Goal: Task Accomplishment & Management: Use online tool/utility

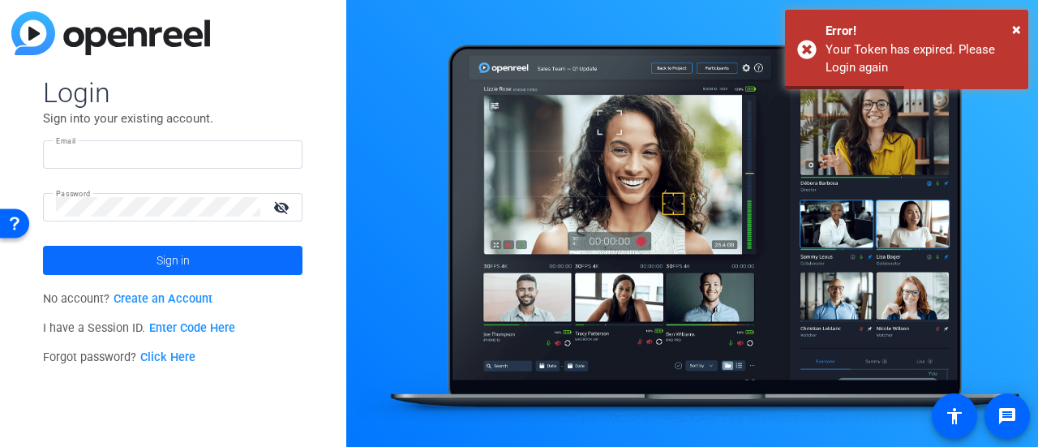
type input "kathy.bricaud@thermofisher.com"
click at [177, 259] on span "Sign in" at bounding box center [173, 260] width 33 height 41
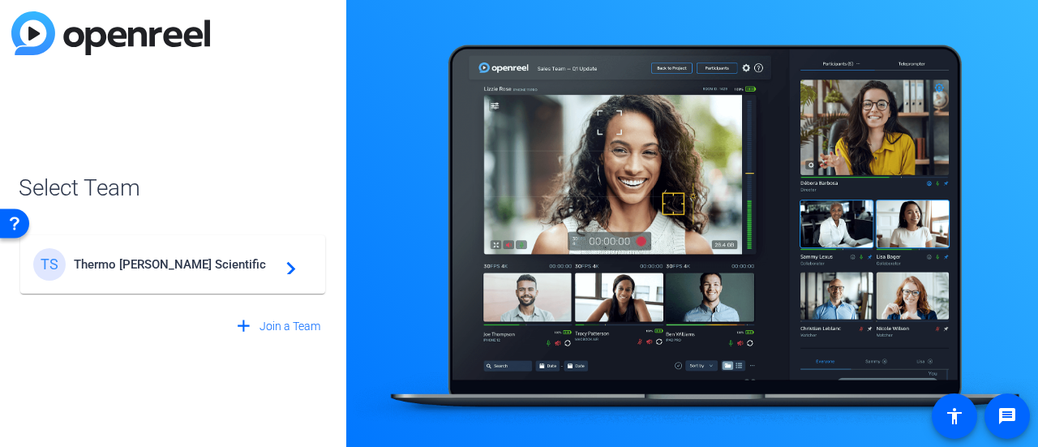
click at [249, 284] on mat-card-content "TS Thermo Fisher Scientific navigate_next" at bounding box center [172, 264] width 305 height 58
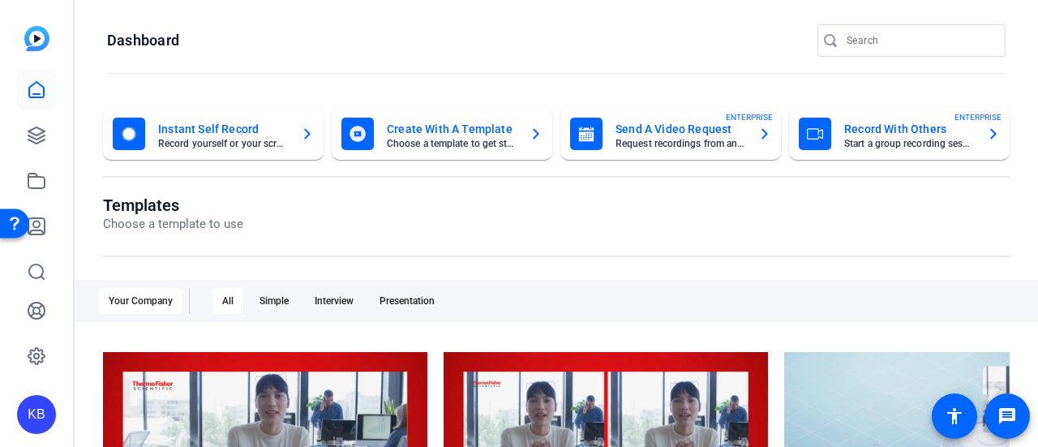
click at [858, 136] on mat-card-title "Record With Others" at bounding box center [910, 128] width 130 height 19
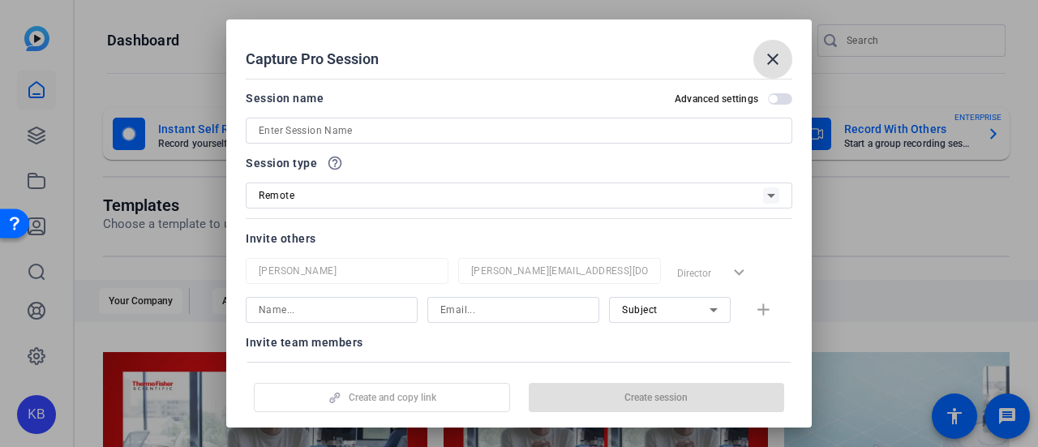
click at [777, 62] on mat-icon "close" at bounding box center [772, 58] width 19 height 19
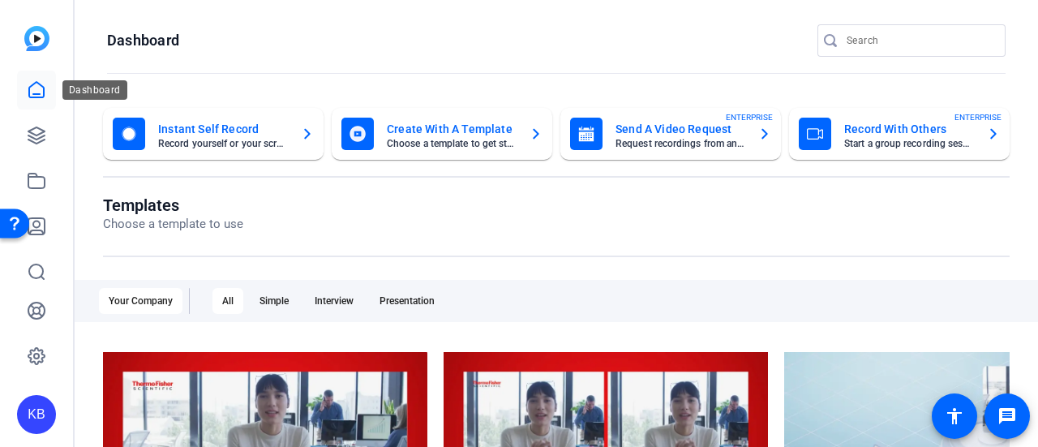
click at [38, 97] on icon at bounding box center [36, 89] width 15 height 15
click at [42, 48] on img at bounding box center [36, 38] width 25 height 25
click at [41, 97] on icon at bounding box center [36, 89] width 15 height 15
click at [25, 141] on link at bounding box center [36, 135] width 39 height 39
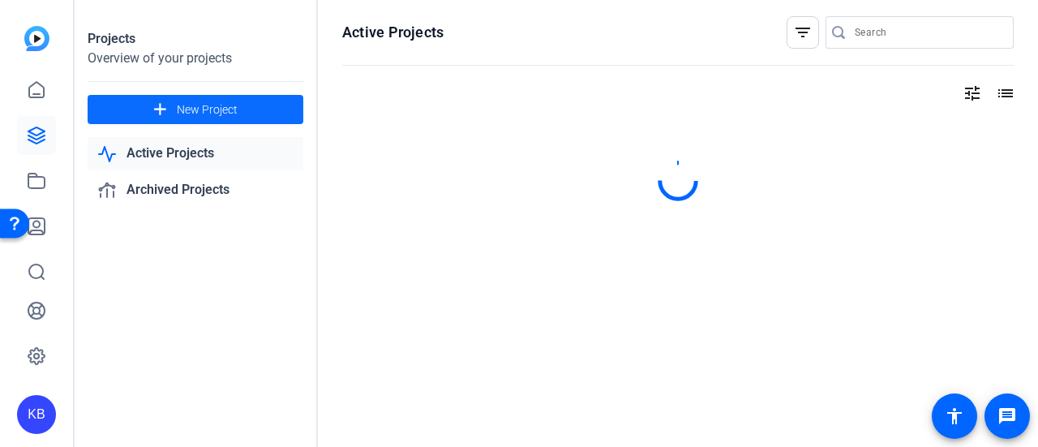
click at [244, 111] on span at bounding box center [196, 109] width 216 height 39
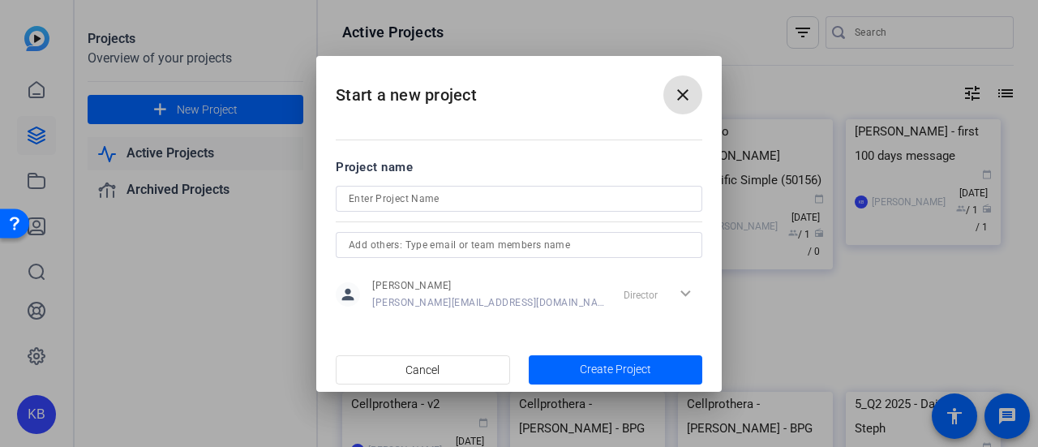
click at [440, 198] on input at bounding box center [519, 198] width 341 height 19
click at [383, 197] on input "Amgen video for Thermo Fisher" at bounding box center [519, 198] width 341 height 19
click at [400, 204] on input "Amgen video for Thermo Fisher" at bounding box center [519, 198] width 341 height 19
click at [548, 203] on input "Amgen video recording for Thermo Fisher" at bounding box center [519, 198] width 341 height 19
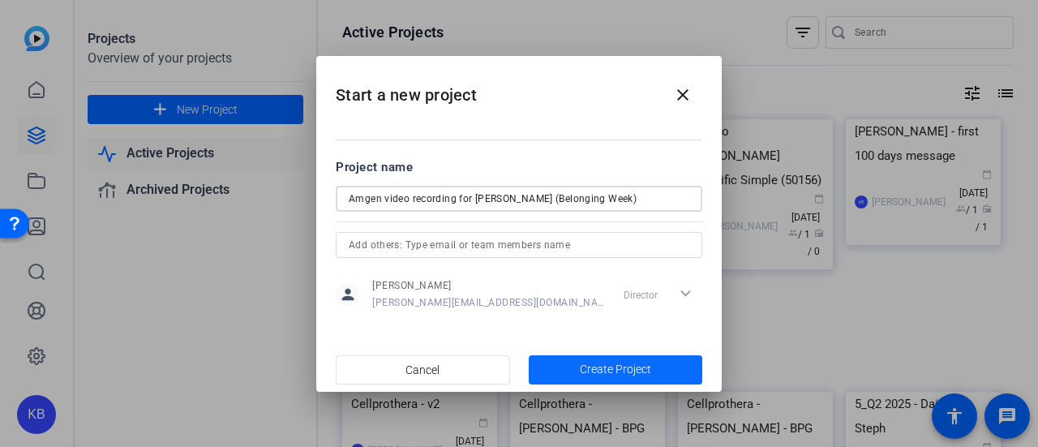
type input "Amgen video recording for Thermo Fisher (Belonging Week)"
click at [571, 359] on span "button" at bounding box center [616, 369] width 174 height 39
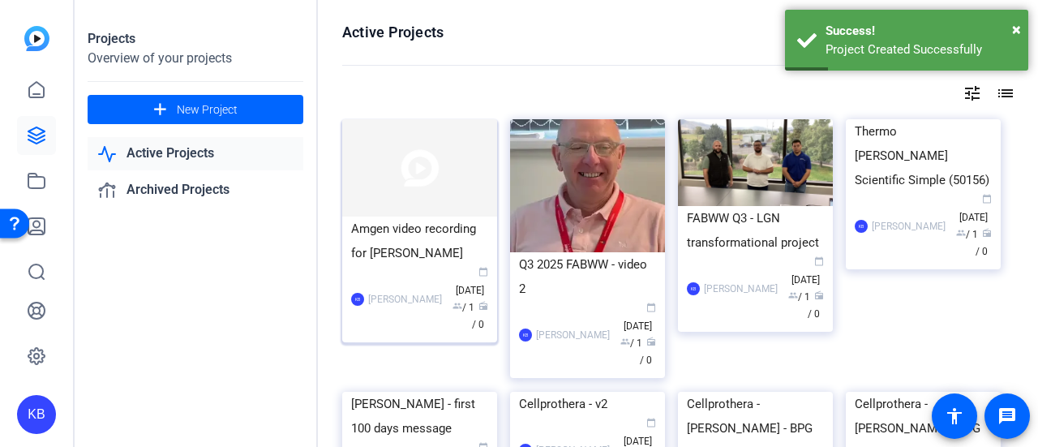
click at [419, 180] on img at bounding box center [419, 167] width 155 height 97
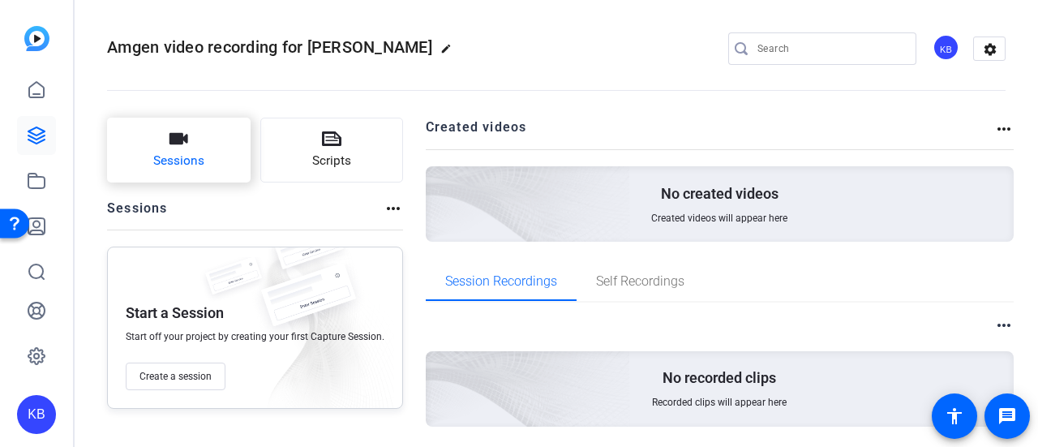
click at [211, 160] on button "Sessions" at bounding box center [179, 150] width 144 height 65
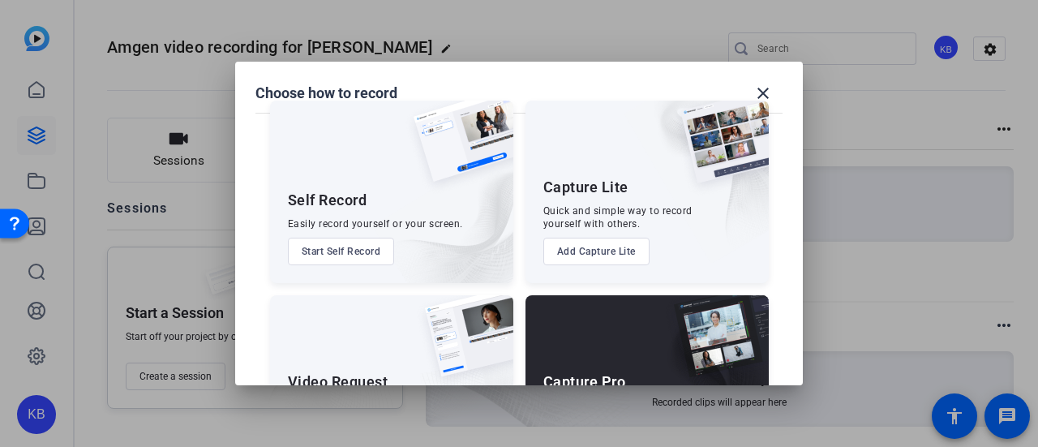
scroll to position [135, 0]
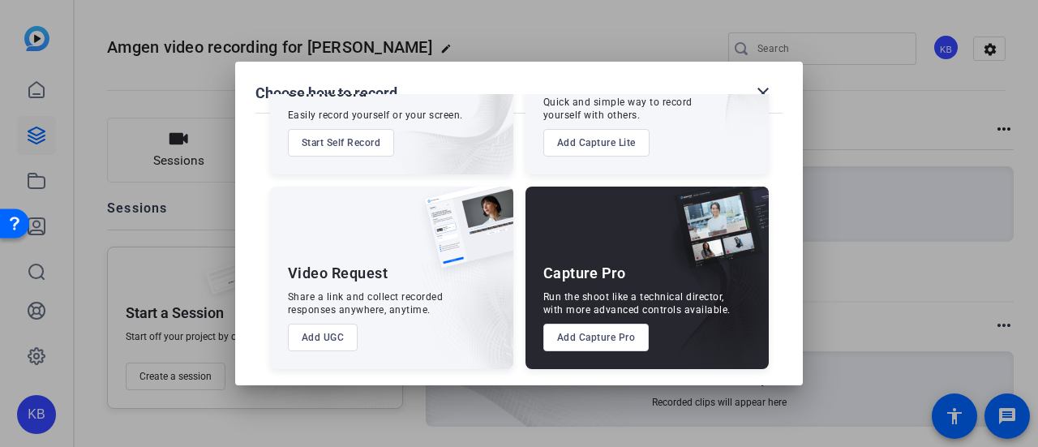
click at [603, 342] on button "Add Capture Pro" at bounding box center [597, 338] width 106 height 28
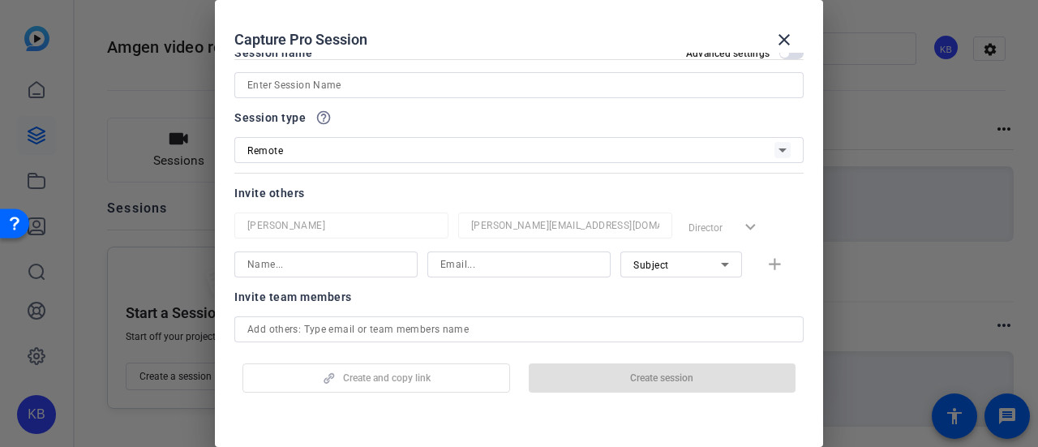
scroll to position [0, 0]
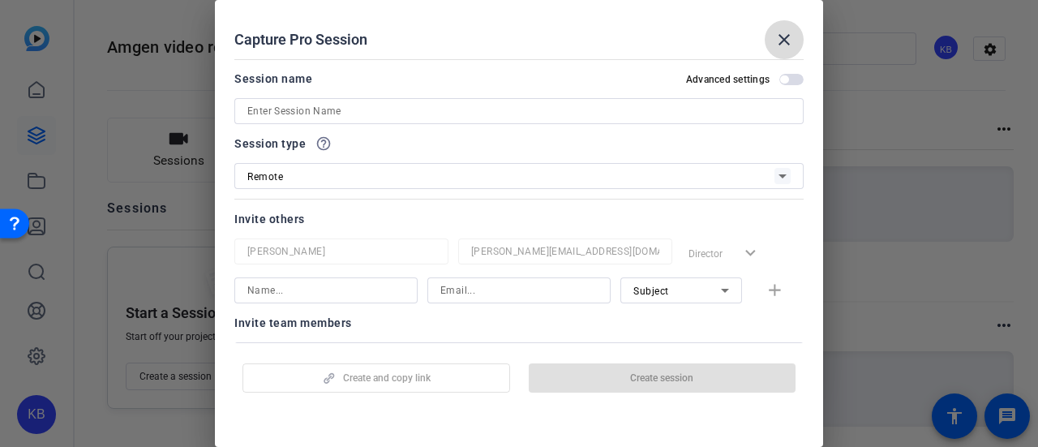
click at [780, 37] on mat-icon "close" at bounding box center [784, 39] width 19 height 19
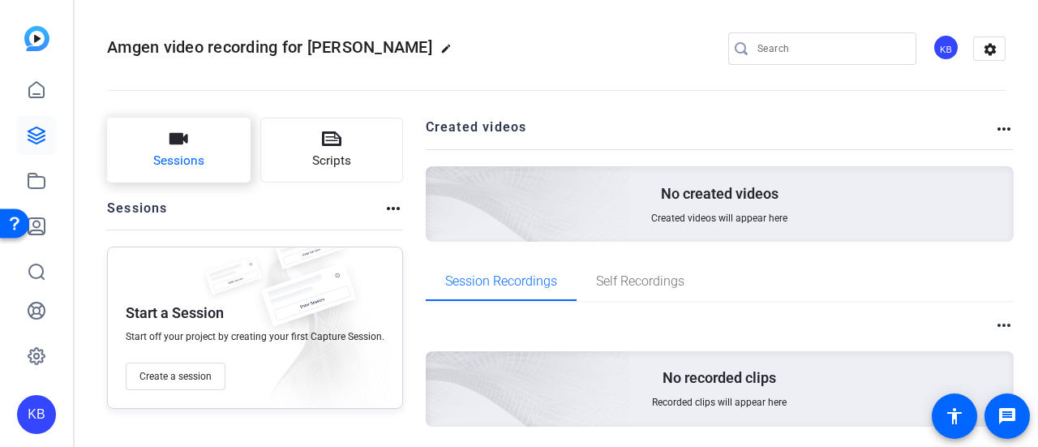
click at [198, 155] on span "Sessions" at bounding box center [178, 161] width 51 height 19
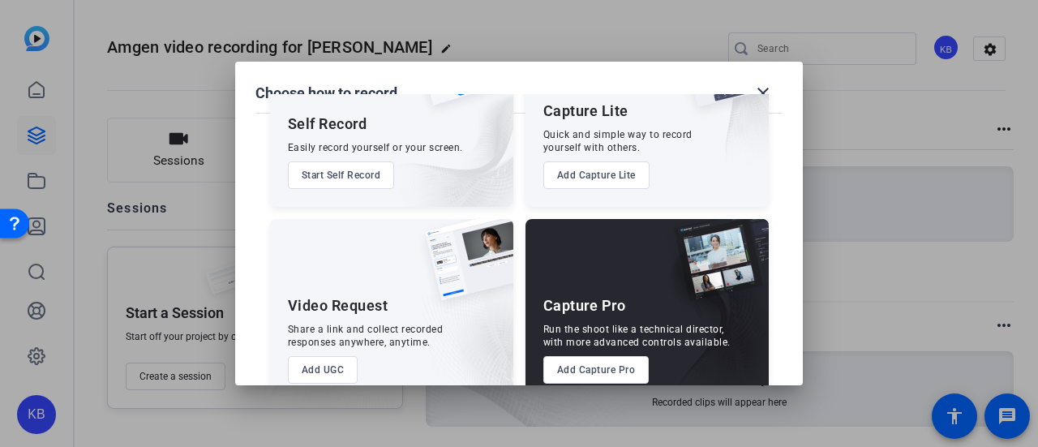
scroll to position [57, 0]
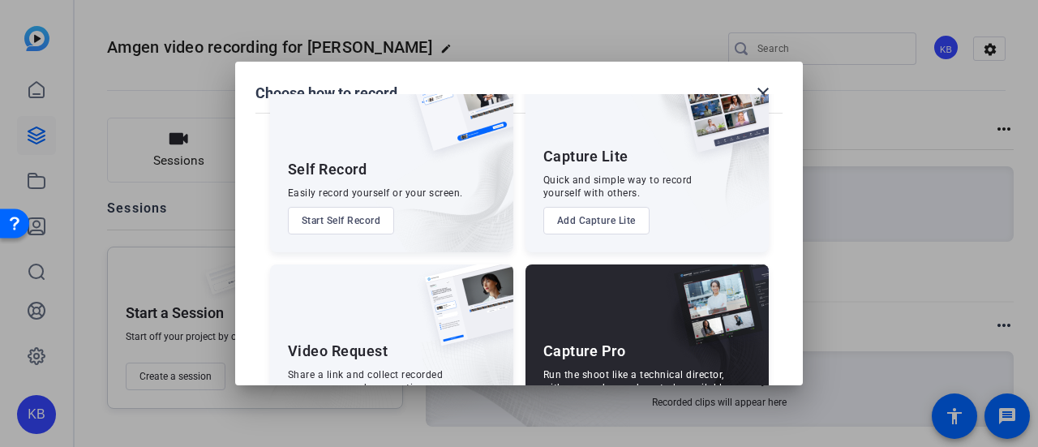
click at [599, 227] on button "Add Capture Lite" at bounding box center [597, 221] width 106 height 28
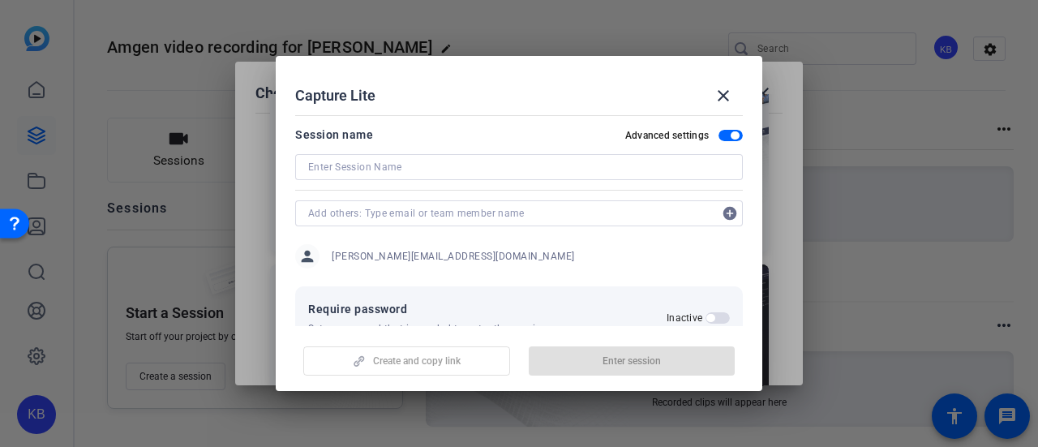
click at [586, 177] on div at bounding box center [519, 167] width 422 height 26
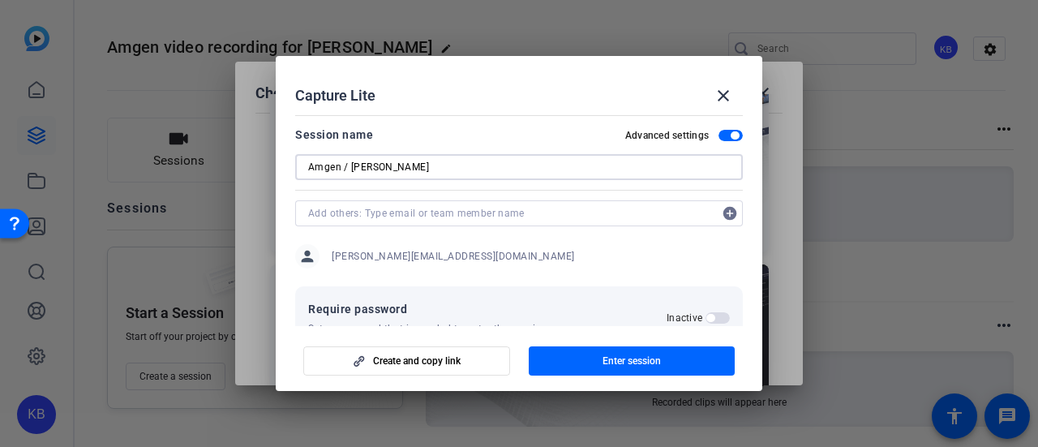
click at [402, 171] on input "Amgen / Jerry Murray" at bounding box center [519, 166] width 422 height 19
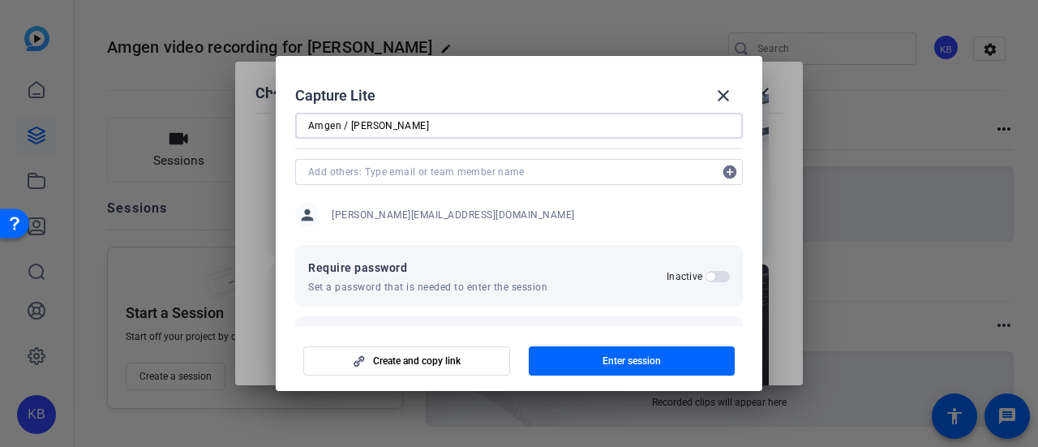
scroll to position [41, 0]
click at [407, 131] on input "Amgen / Jerry Murry" at bounding box center [519, 126] width 422 height 19
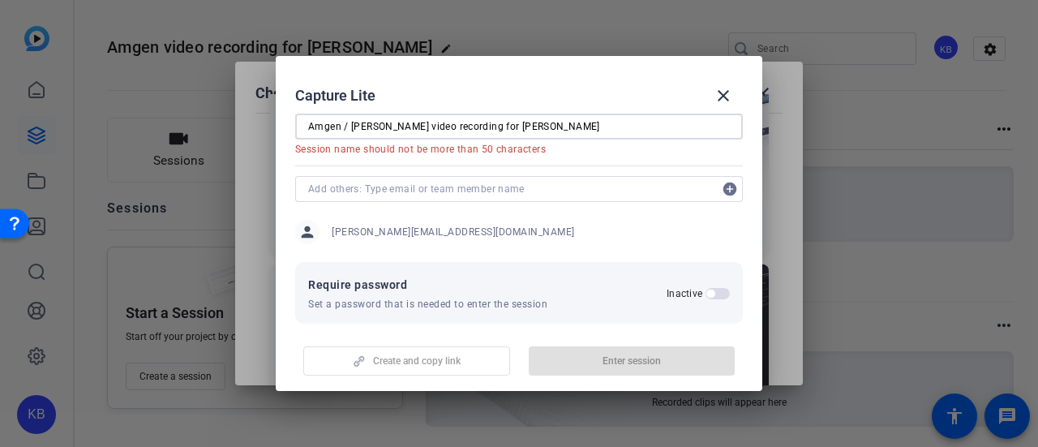
click at [355, 126] on input "Amgen / Jerry Murry video recording for Thermo Fisher" at bounding box center [519, 126] width 422 height 19
click at [351, 128] on input "Amgen / Jerry Murry video recording for Thermo Fisher" at bounding box center [519, 126] width 422 height 19
drag, startPoint x: 406, startPoint y: 126, endPoint x: 458, endPoint y: 127, distance: 51.1
click at [458, 127] on input "Amgen/Jerry Murry video recording for Thermo Fisher" at bounding box center [519, 126] width 422 height 19
drag, startPoint x: 476, startPoint y: 130, endPoint x: 435, endPoint y: 127, distance: 41.4
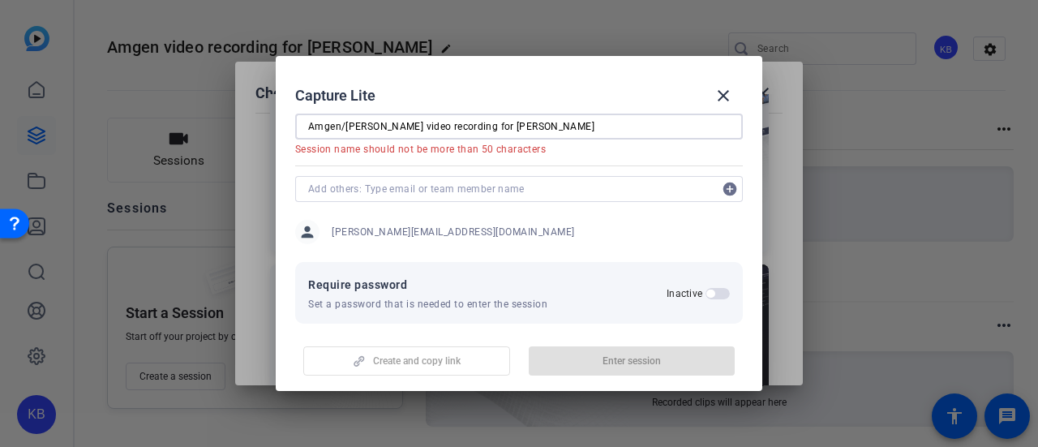
click at [435, 127] on input "Amgen/Jerry Murry video recording for Thermo Fisher" at bounding box center [519, 126] width 422 height 19
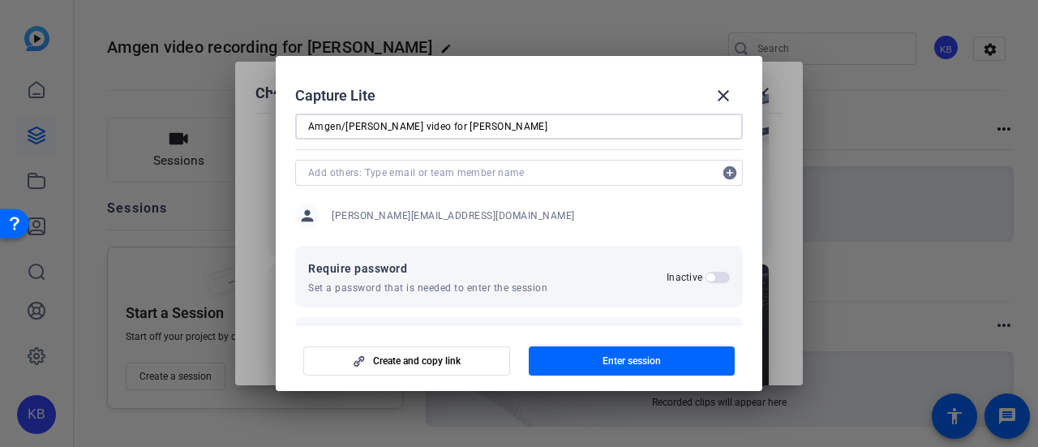
click at [510, 131] on input "Amgen/Jerry Murry video for Thermo Fisher" at bounding box center [519, 126] width 422 height 19
click at [386, 127] on input "Amgen/Jerry Murry video for Thermo Fisher" at bounding box center [519, 126] width 422 height 19
click at [450, 126] on input "Amgen video for Thermo Fisher" at bounding box center [519, 126] width 422 height 19
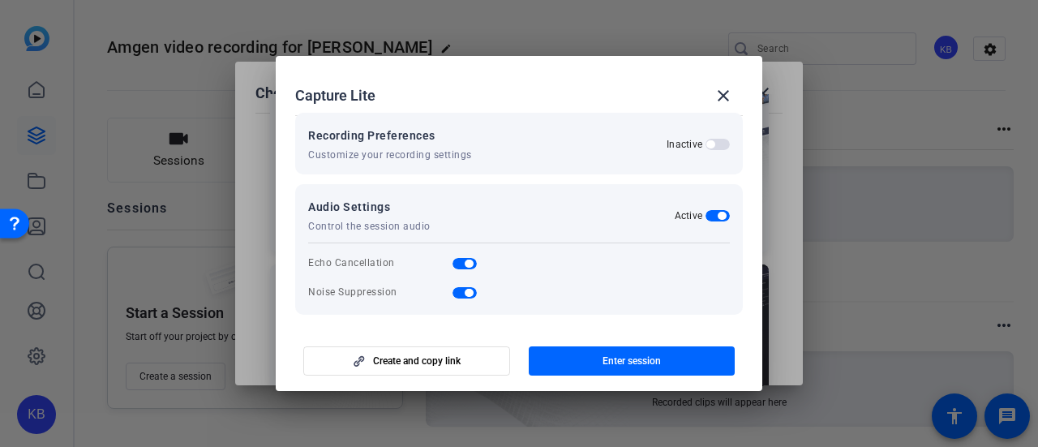
scroll to position [321, 0]
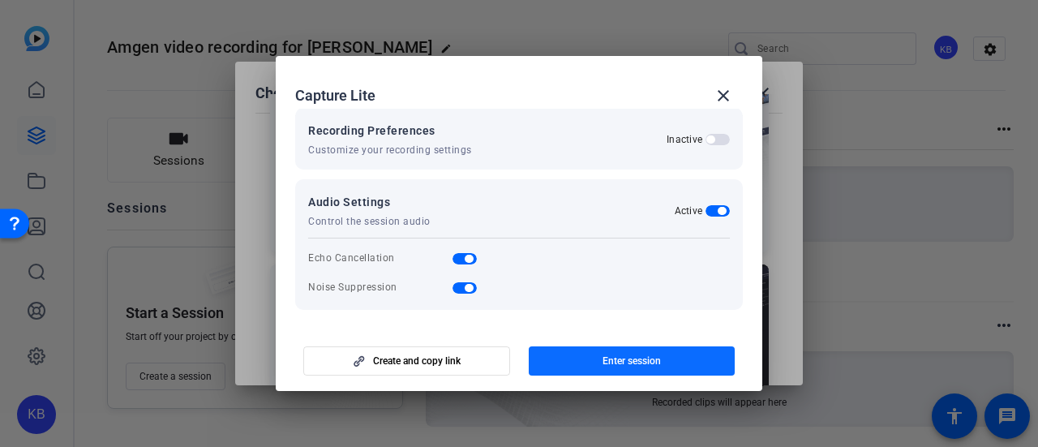
type input "Amgen video for Thermo Fisher Belonging Week"
click at [587, 361] on span "button" at bounding box center [632, 361] width 207 height 39
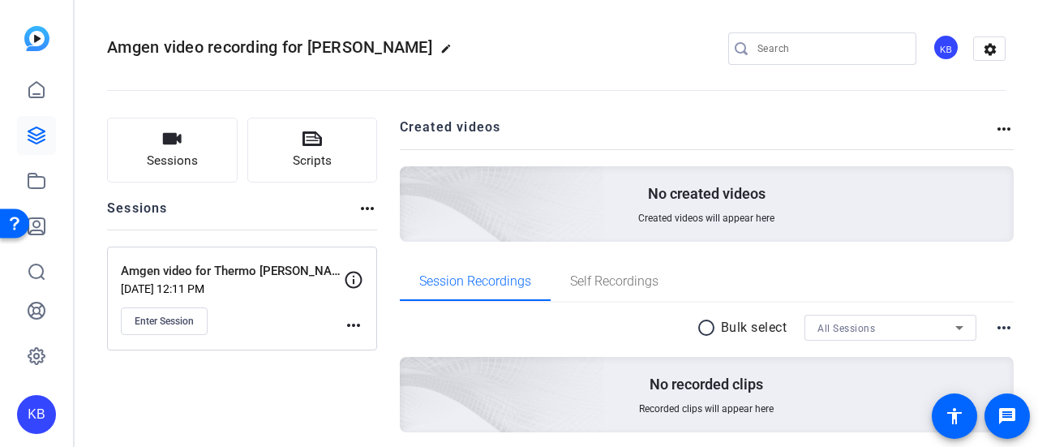
scroll to position [57, 0]
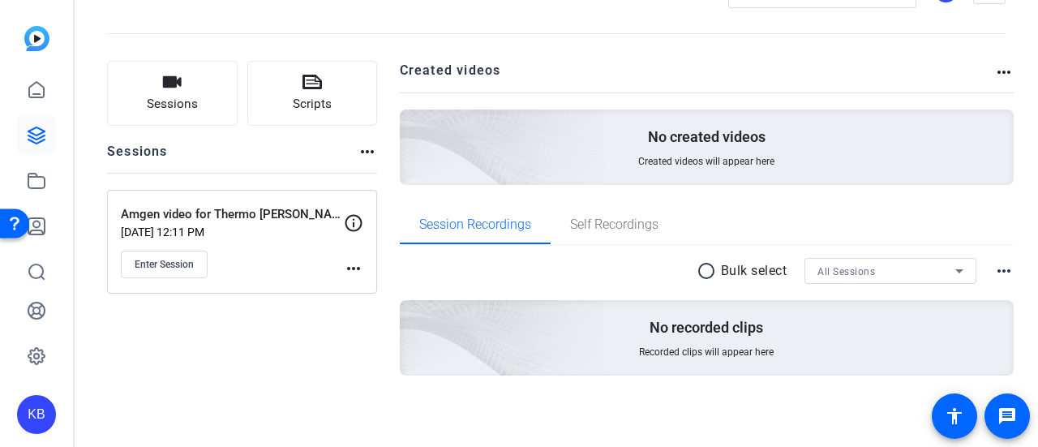
click at [347, 267] on mat-icon "more_horiz" at bounding box center [353, 268] width 19 height 19
click at [378, 288] on span "Edit Session" at bounding box center [394, 290] width 74 height 19
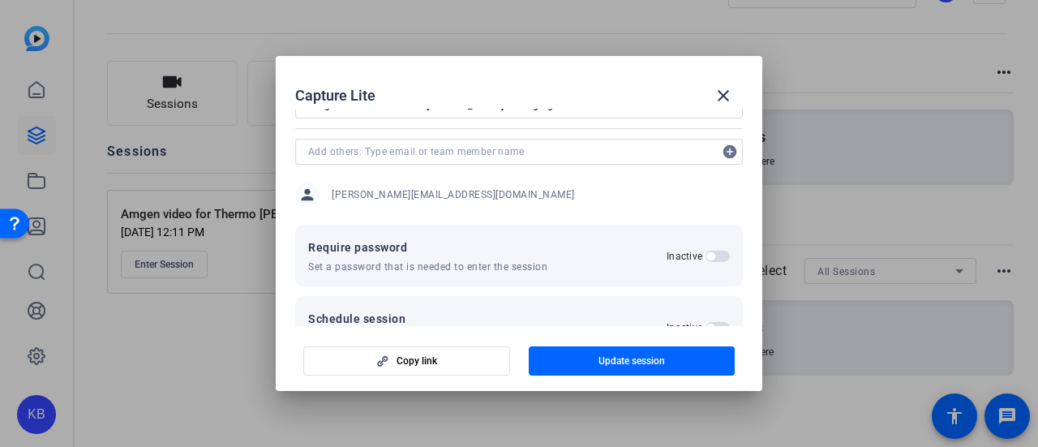
scroll to position [0, 0]
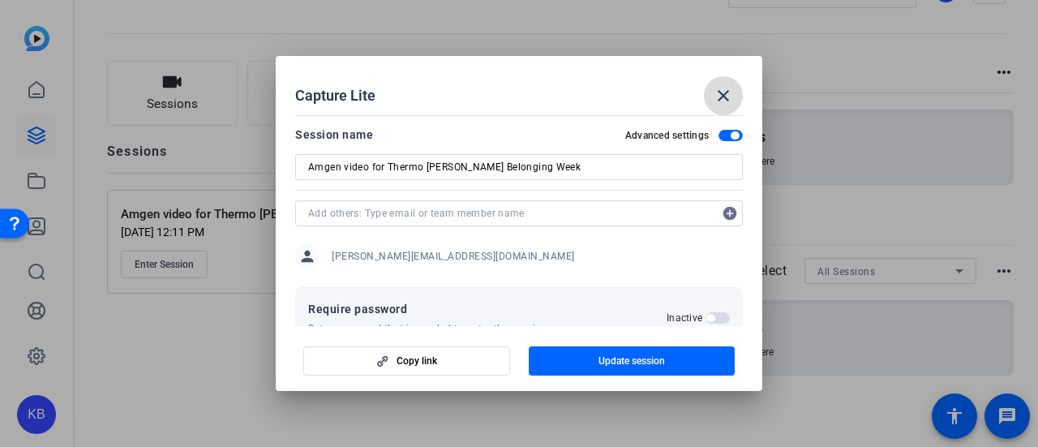
click at [719, 100] on mat-icon "close" at bounding box center [723, 95] width 19 height 19
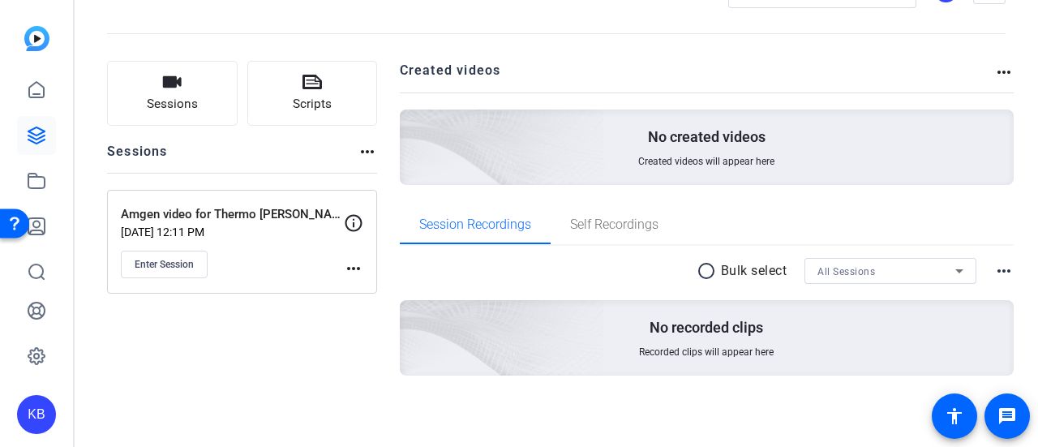
click at [355, 262] on mat-icon "more_horiz" at bounding box center [353, 268] width 19 height 19
click at [371, 285] on span "Edit Session" at bounding box center [394, 290] width 74 height 19
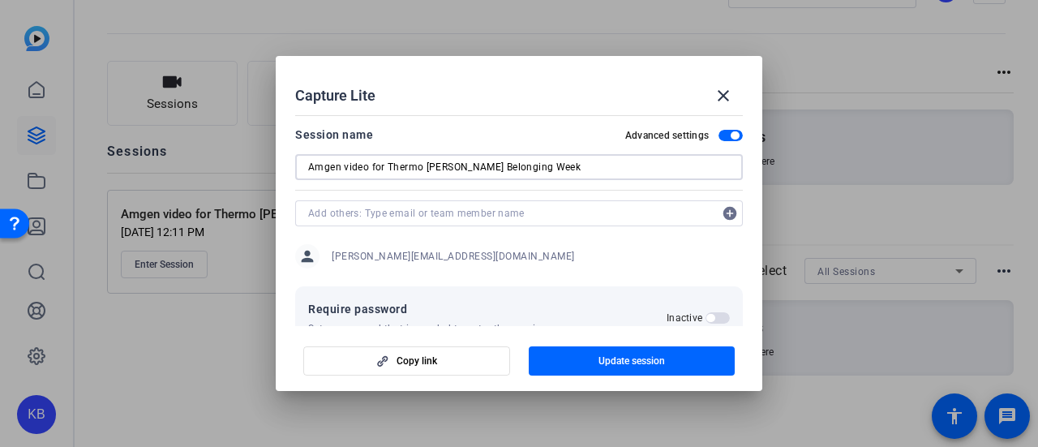
click at [308, 168] on input "Amgen video for Thermo Fisher Belonging Week" at bounding box center [519, 166] width 422 height 19
click at [720, 93] on mat-icon "close" at bounding box center [723, 95] width 19 height 19
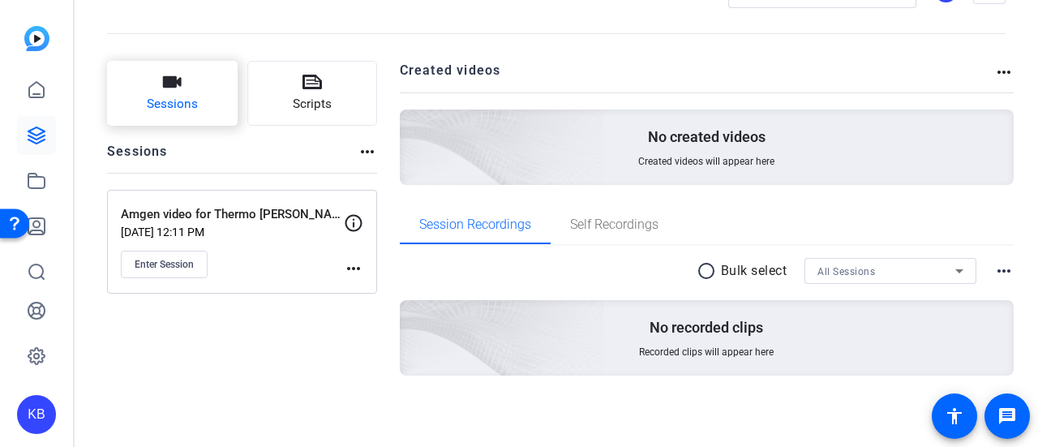
click at [209, 80] on button "Sessions" at bounding box center [172, 93] width 131 height 65
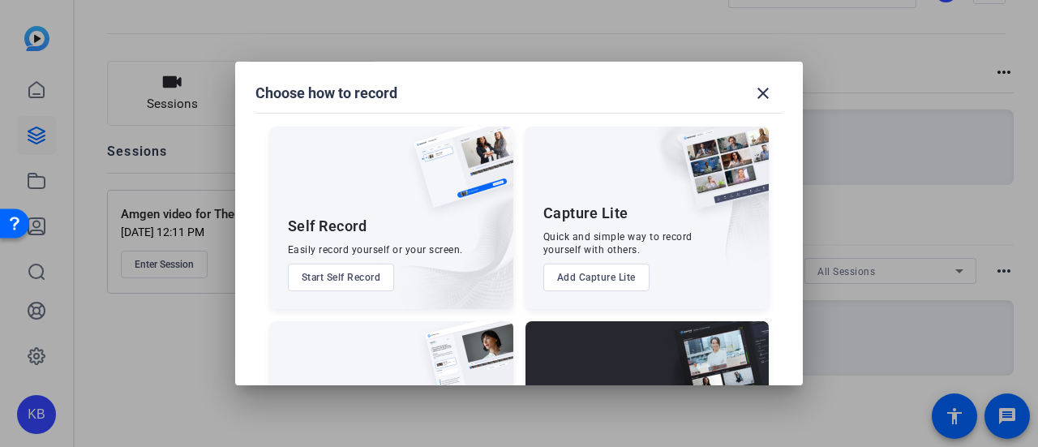
scroll to position [135, 0]
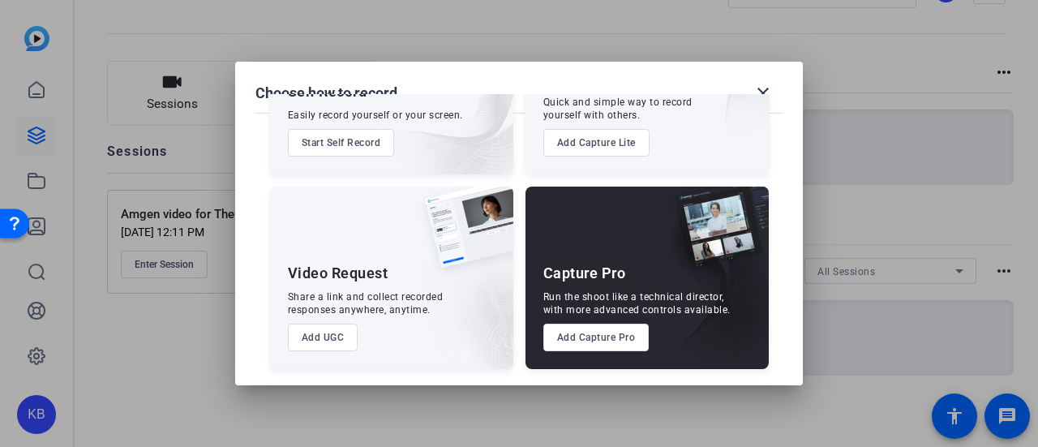
click at [565, 335] on button "Add Capture Pro" at bounding box center [597, 338] width 106 height 28
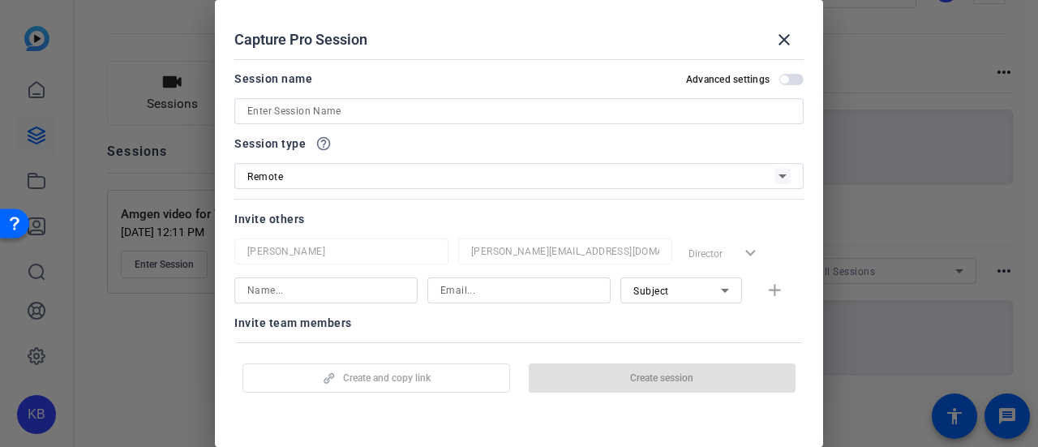
click at [424, 125] on div at bounding box center [519, 133] width 570 height 18
click at [429, 116] on input at bounding box center [519, 110] width 544 height 19
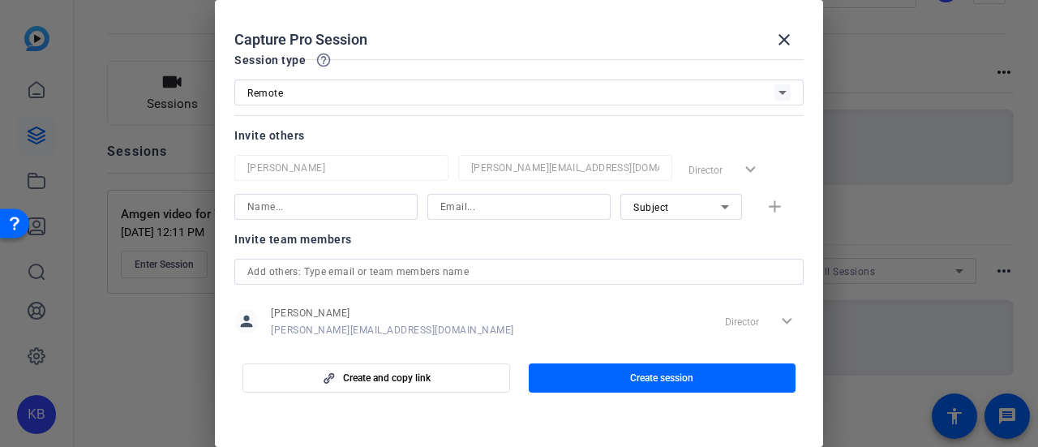
scroll to position [115, 0]
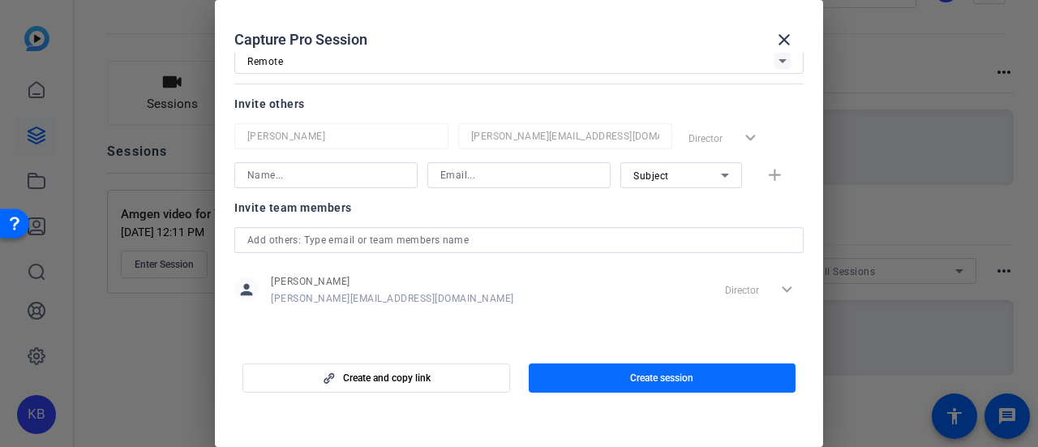
type input "Capture Pro - Amgen Video"
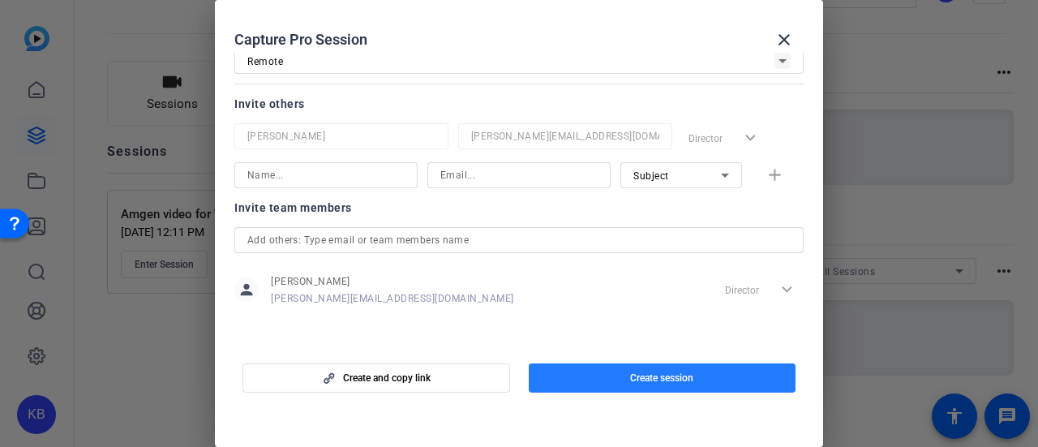
click at [598, 380] on span "button" at bounding box center [663, 378] width 268 height 39
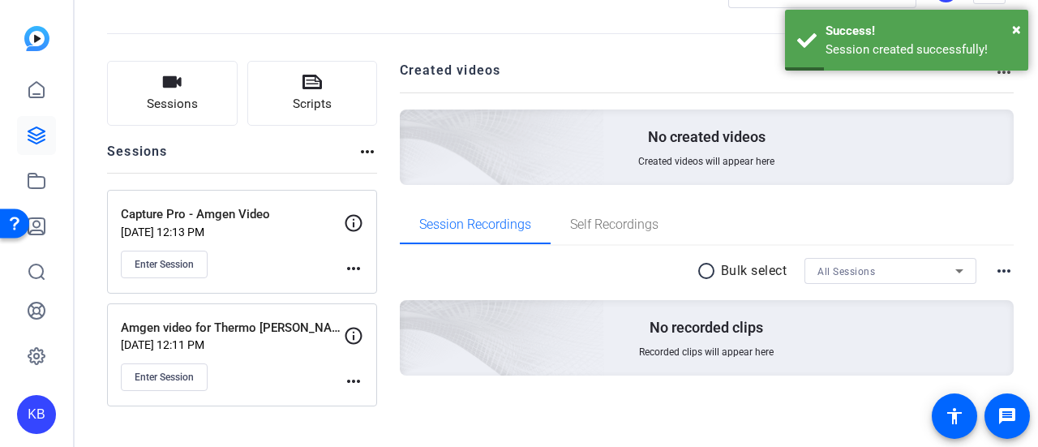
click at [314, 217] on p "Capture Pro - Amgen Video" at bounding box center [232, 214] width 223 height 19
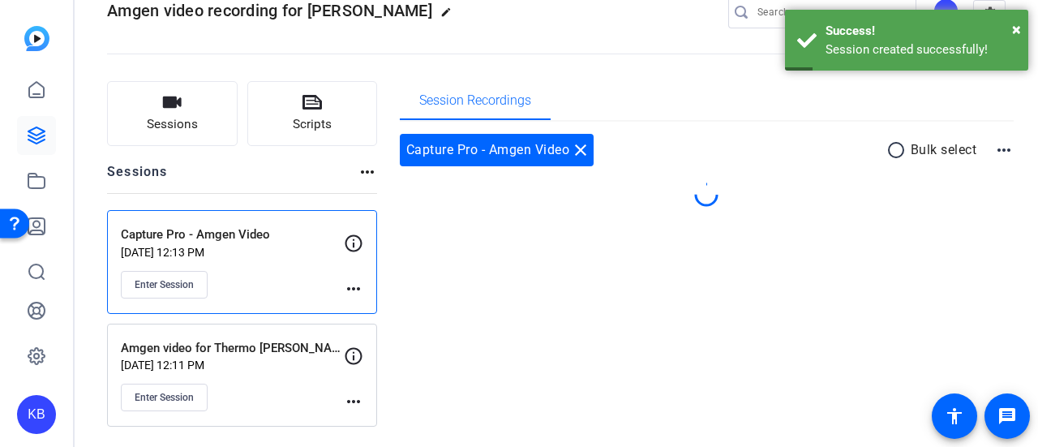
scroll to position [34, 0]
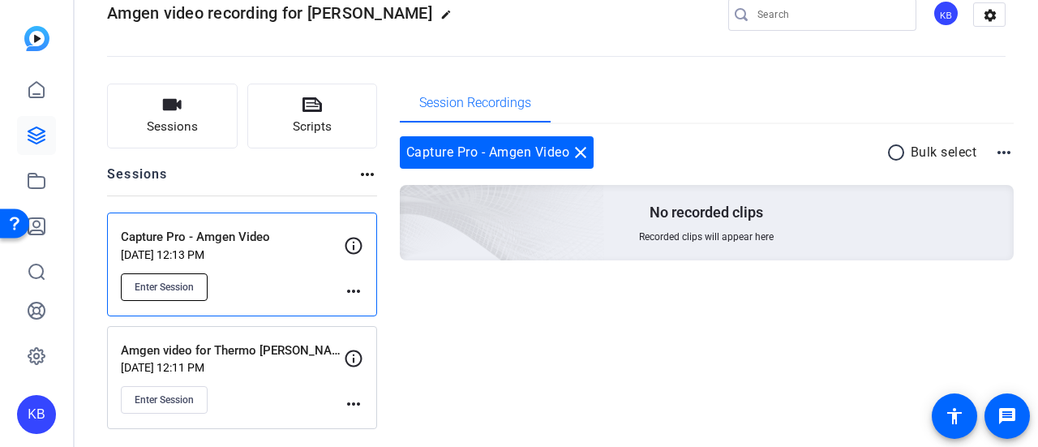
click at [188, 282] on span "Enter Session" at bounding box center [164, 287] width 59 height 13
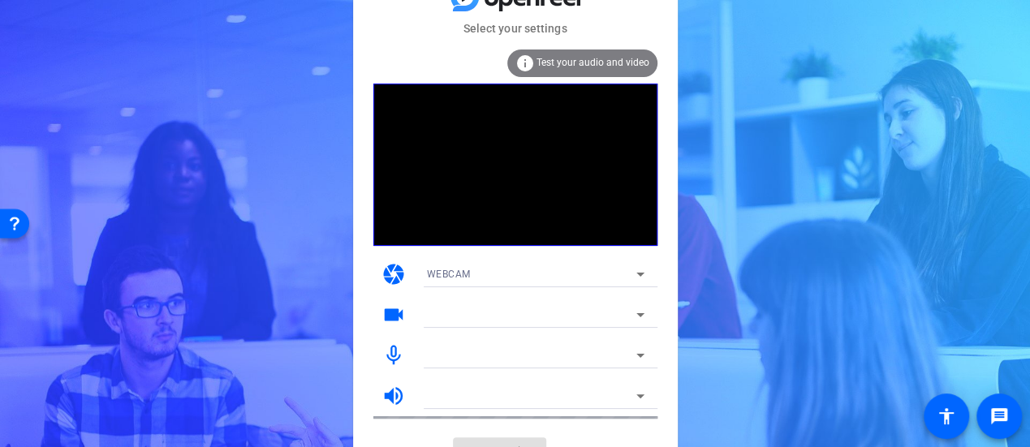
scroll to position [25, 0]
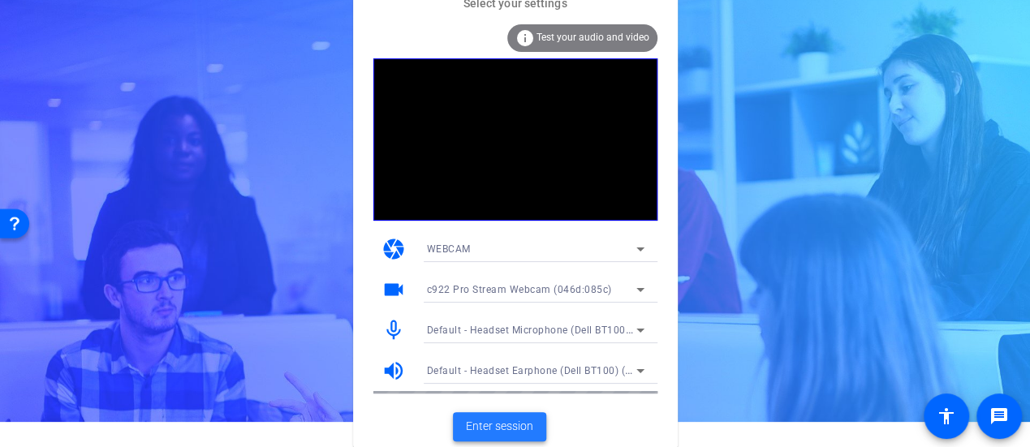
click at [506, 424] on span "Enter session" at bounding box center [499, 426] width 67 height 17
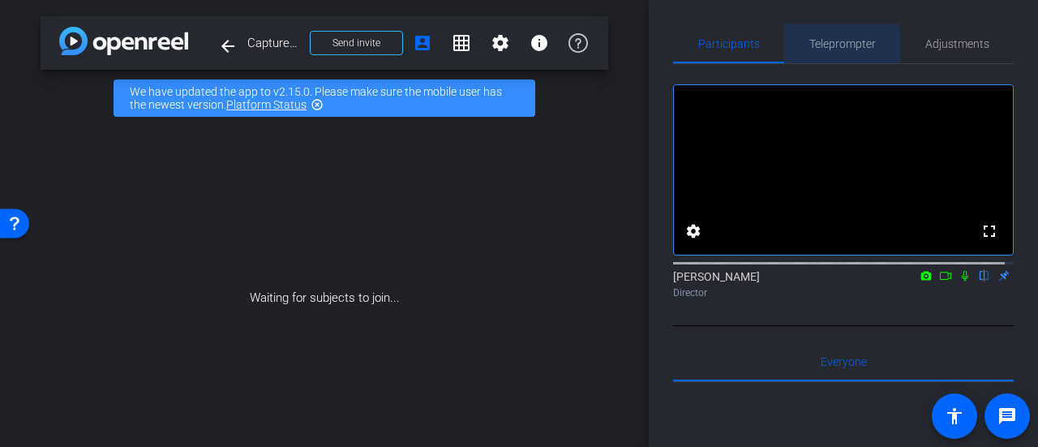
click at [834, 45] on span "Teleprompter" at bounding box center [843, 43] width 67 height 11
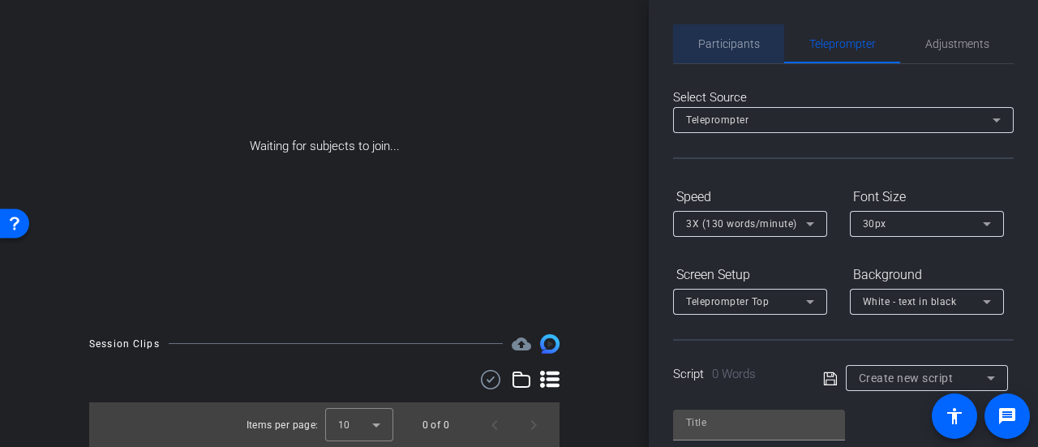
click at [735, 44] on span "Participants" at bounding box center [730, 43] width 62 height 11
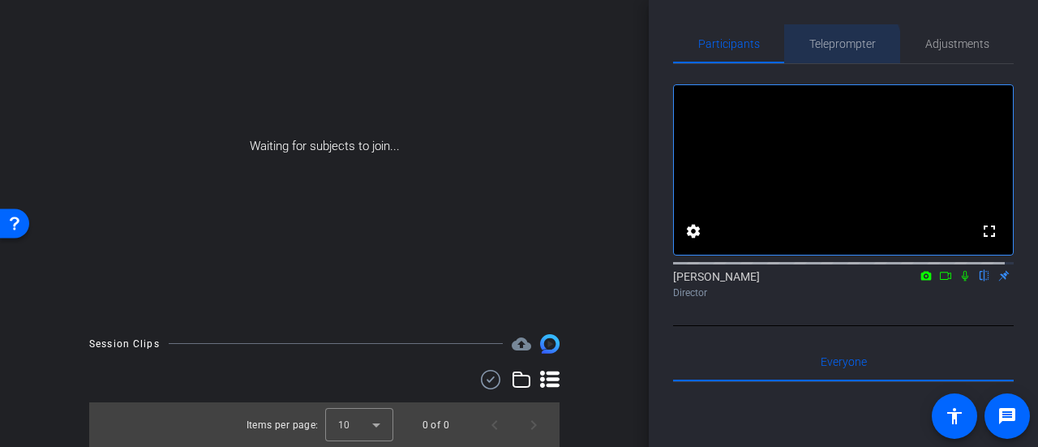
click at [828, 49] on span "Teleprompter" at bounding box center [843, 43] width 67 height 11
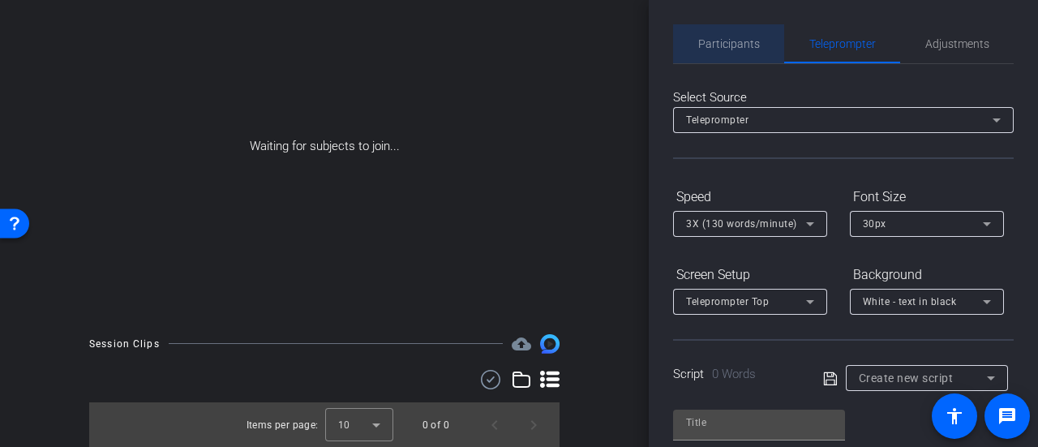
click at [730, 56] on span "Participants" at bounding box center [730, 43] width 62 height 39
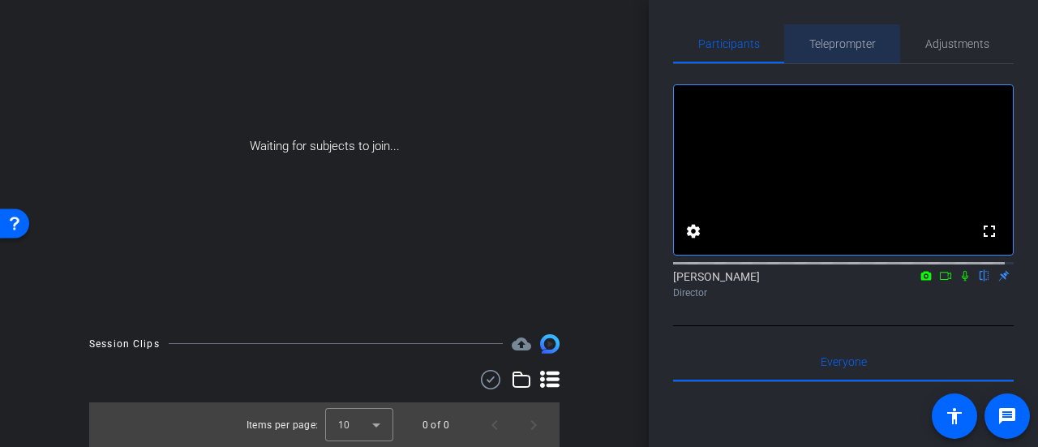
click at [826, 58] on span "Teleprompter" at bounding box center [843, 43] width 67 height 39
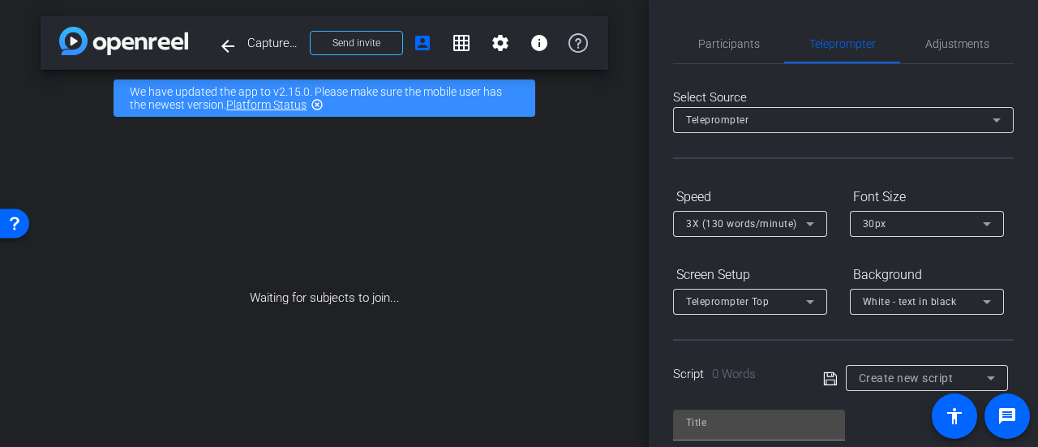
click at [319, 101] on mat-icon "highlight_off" at bounding box center [317, 104] width 13 height 13
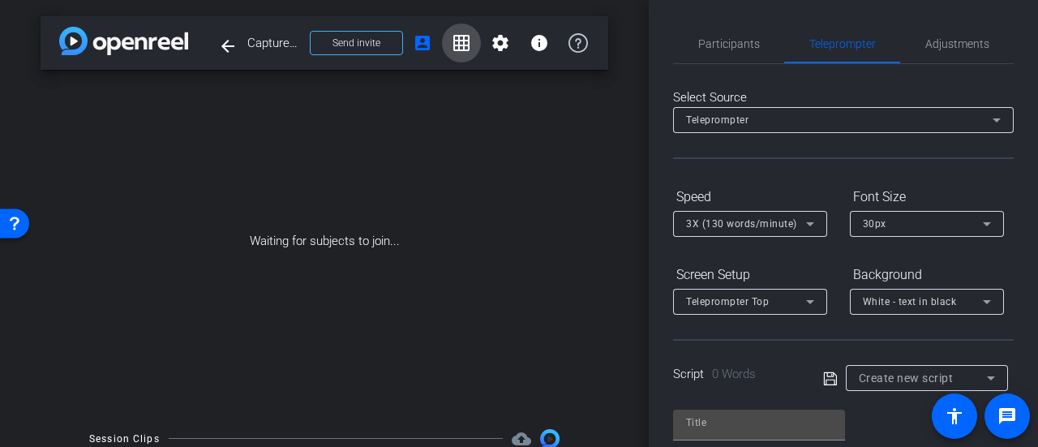
click at [452, 45] on mat-icon "grid_on" at bounding box center [461, 42] width 19 height 19
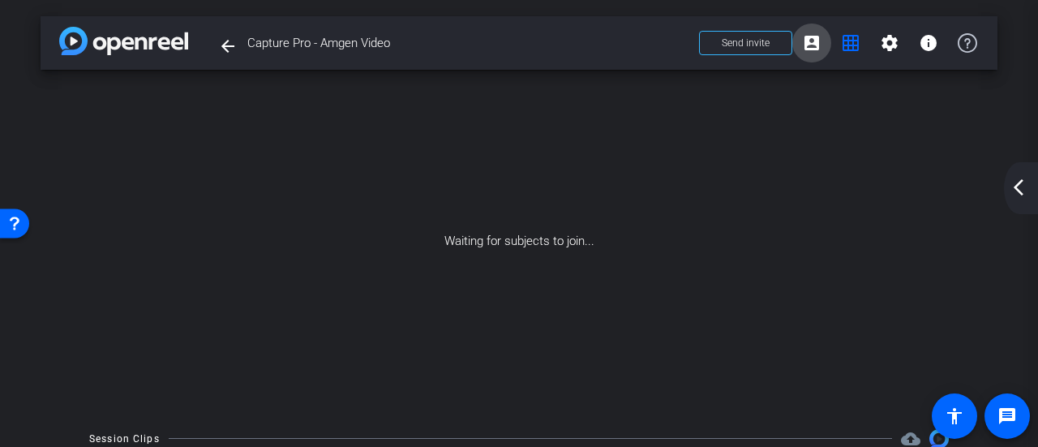
click at [813, 46] on span at bounding box center [812, 43] width 39 height 39
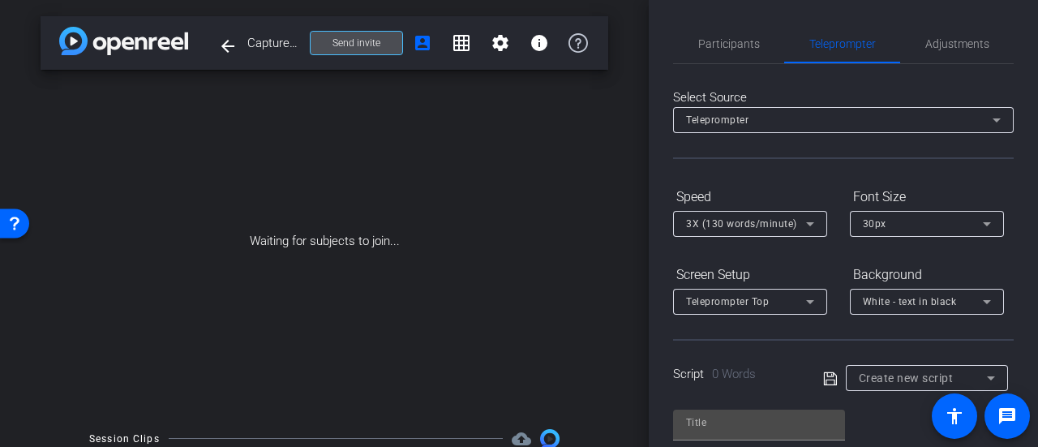
click at [354, 41] on span "Send invite" at bounding box center [357, 43] width 48 height 13
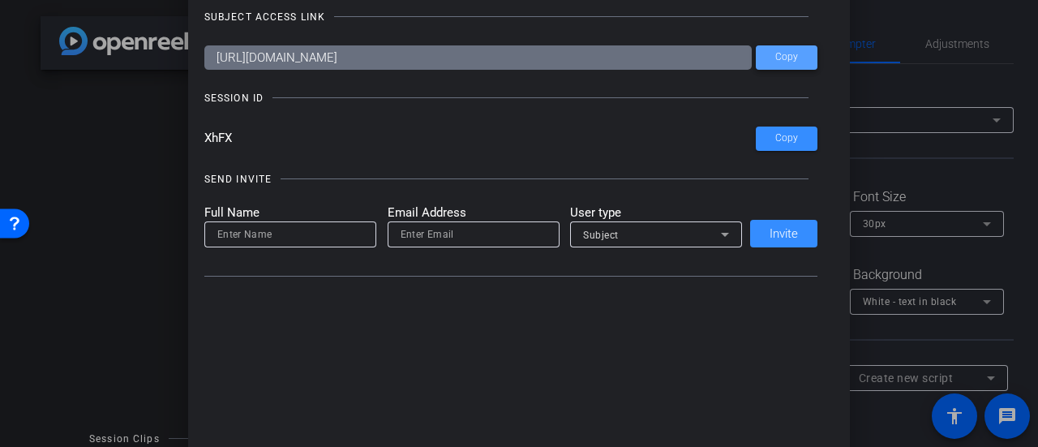
click at [761, 67] on span at bounding box center [787, 57] width 62 height 39
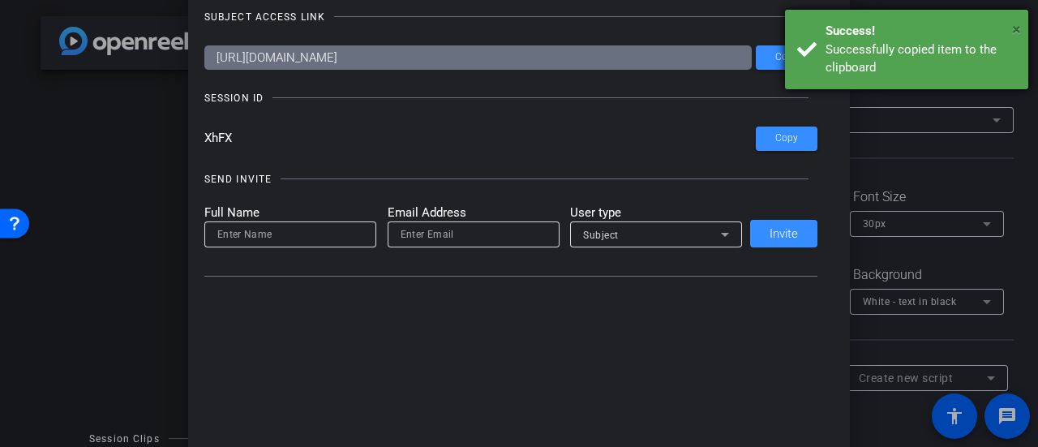
click at [1014, 30] on span "×" at bounding box center [1017, 28] width 9 height 19
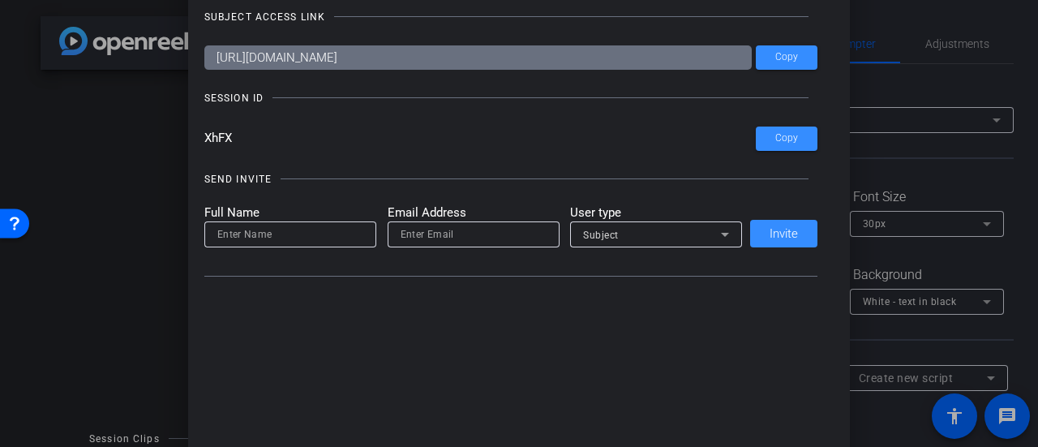
click at [115, 169] on div at bounding box center [519, 223] width 1038 height 447
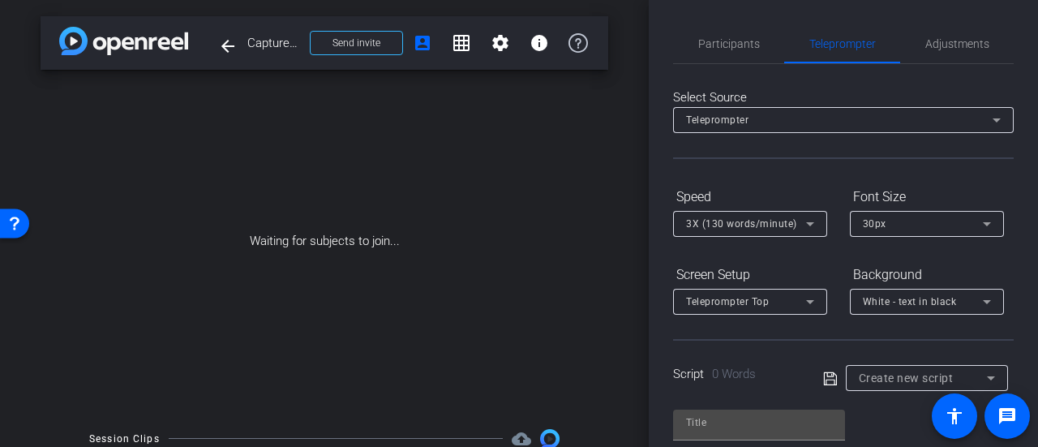
scroll to position [95, 0]
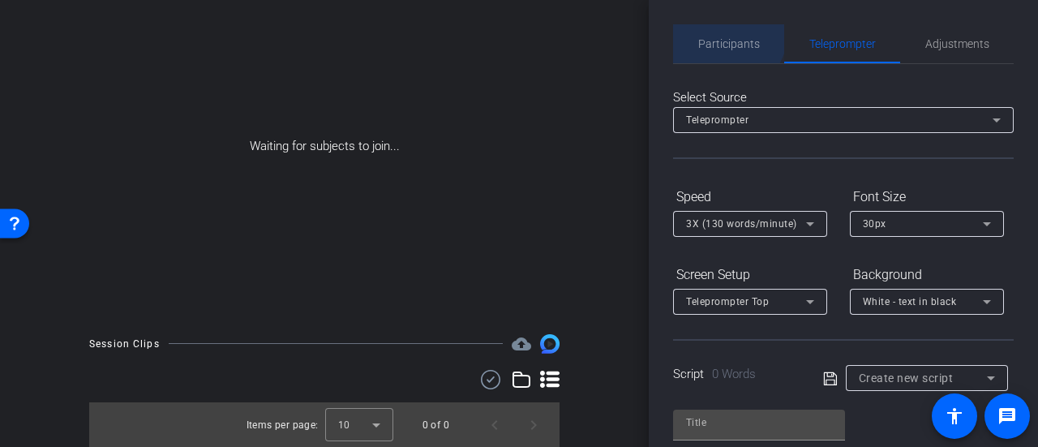
click at [719, 30] on span "Participants" at bounding box center [730, 43] width 62 height 39
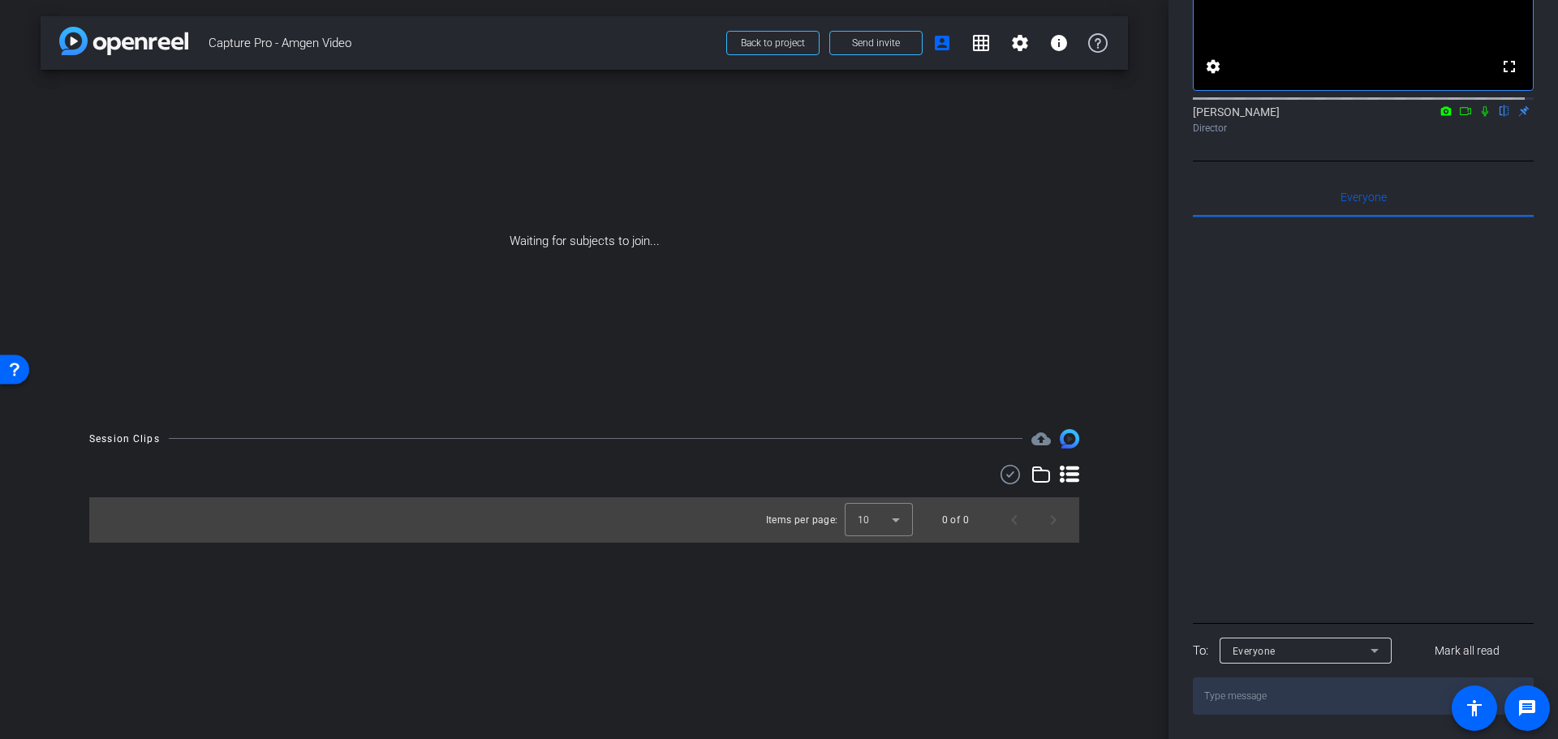
scroll to position [0, 0]
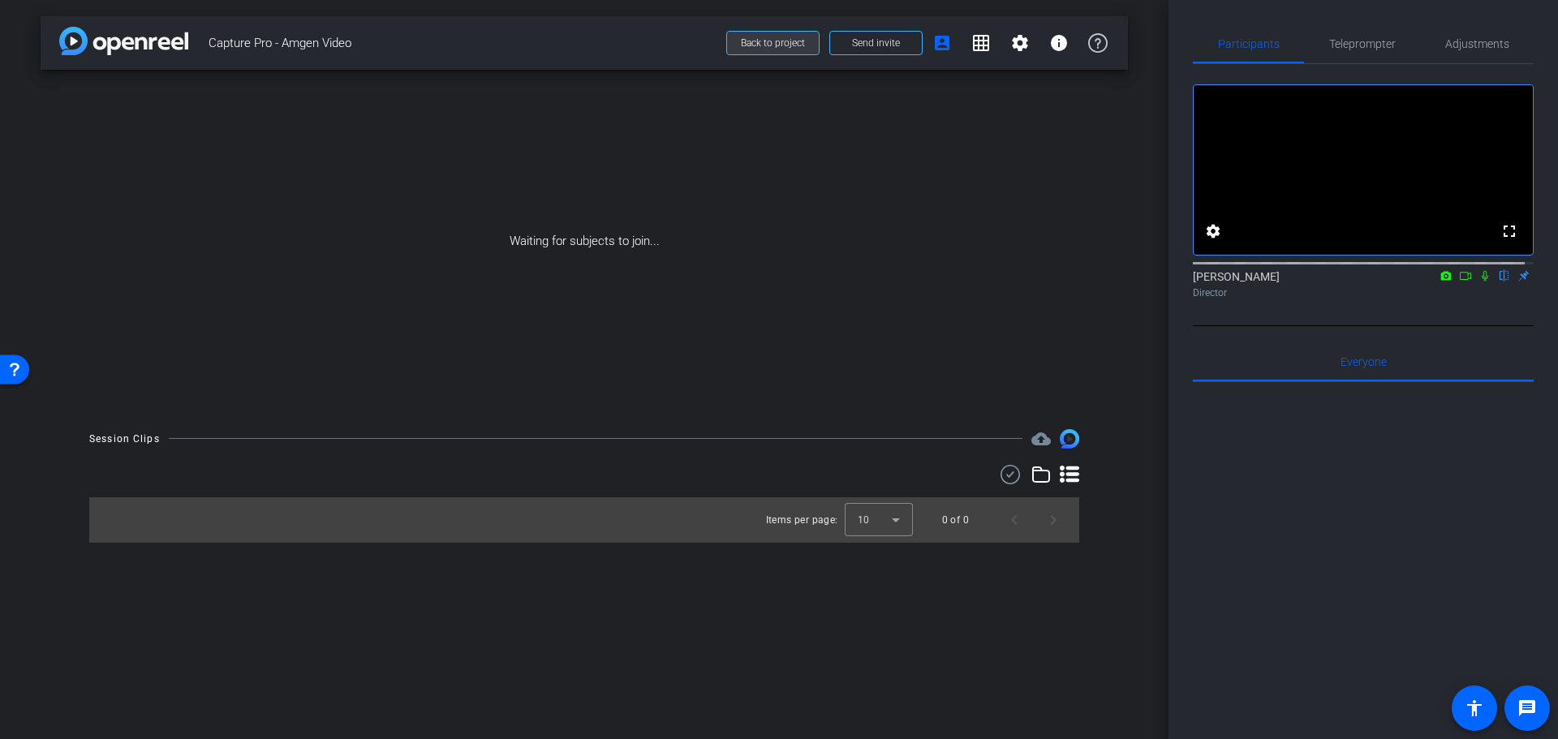
click at [778, 37] on span at bounding box center [773, 43] width 92 height 39
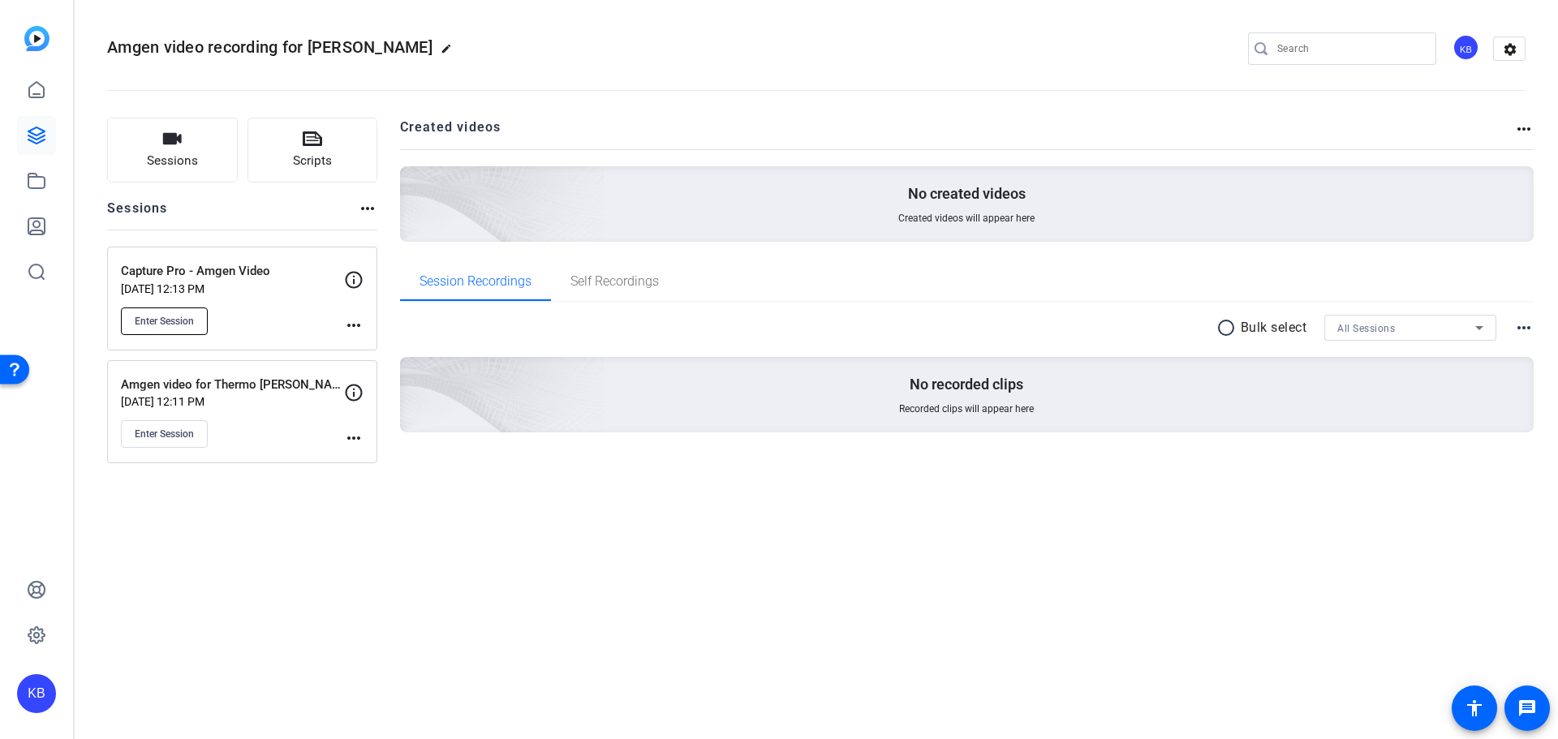
click at [175, 307] on button "Enter Session" at bounding box center [164, 321] width 87 height 28
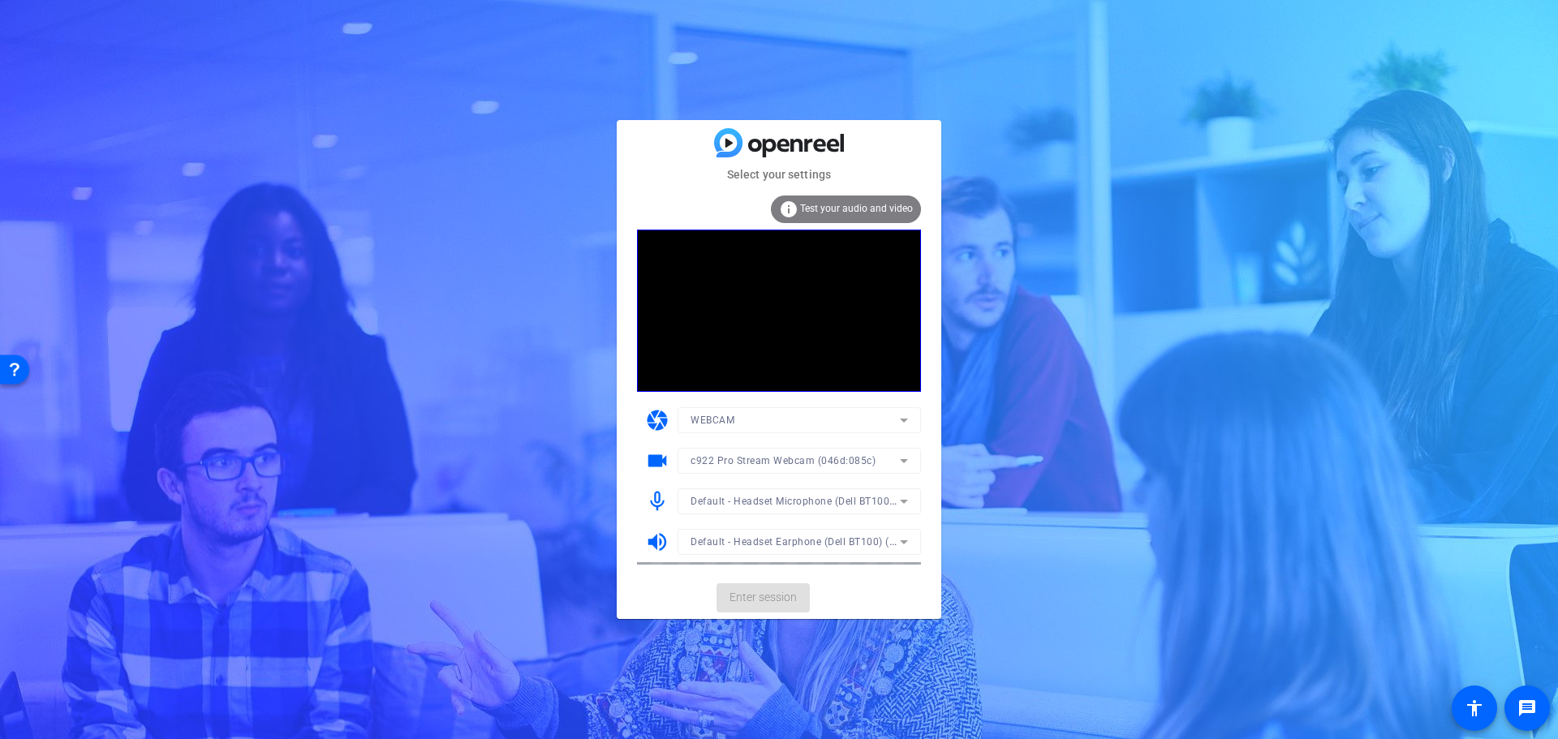
click at [772, 600] on mat-card-actions "Enter session" at bounding box center [779, 598] width 325 height 42
click at [766, 596] on span "Enter session" at bounding box center [762, 597] width 67 height 17
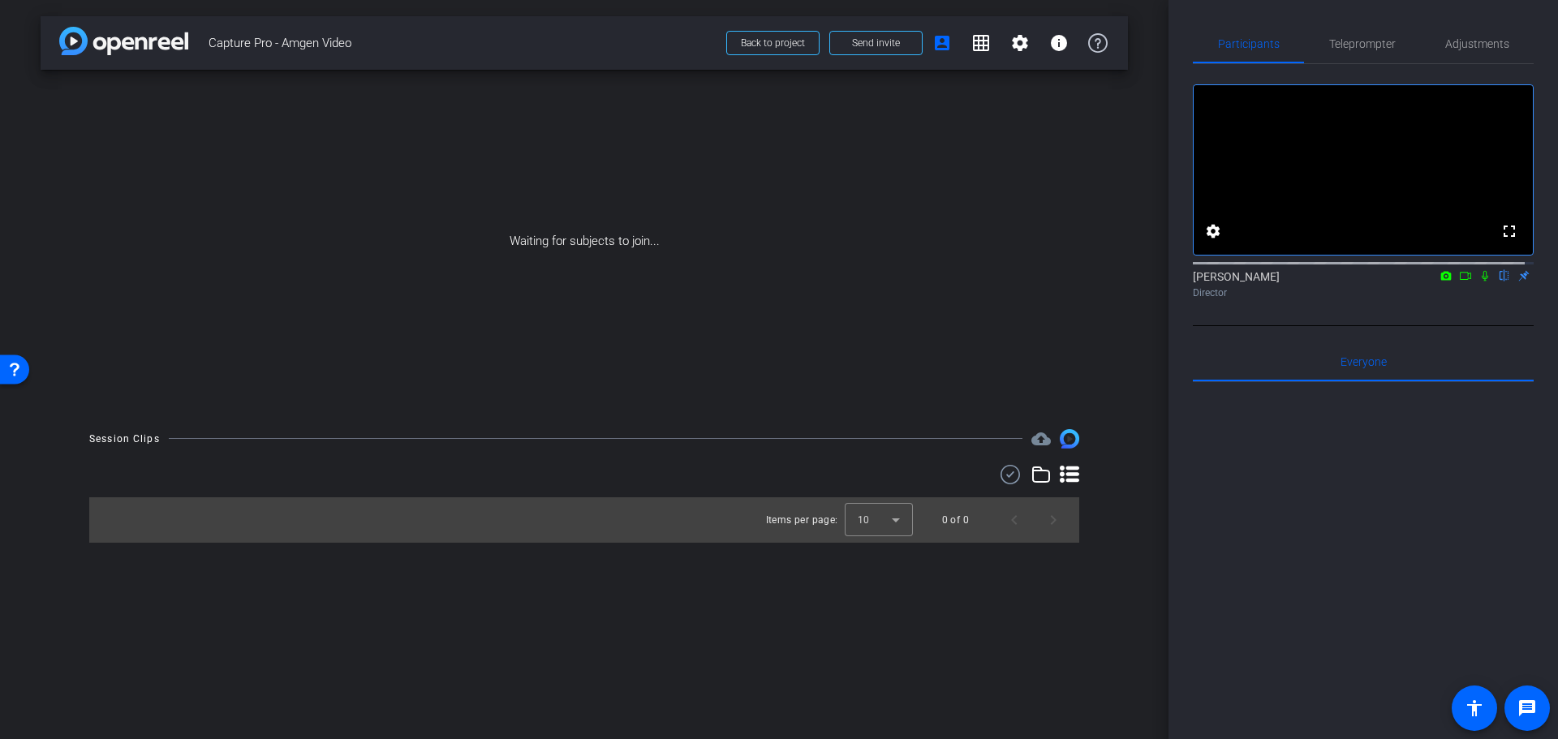
click at [1043, 479] on icon at bounding box center [1040, 474] width 19 height 19
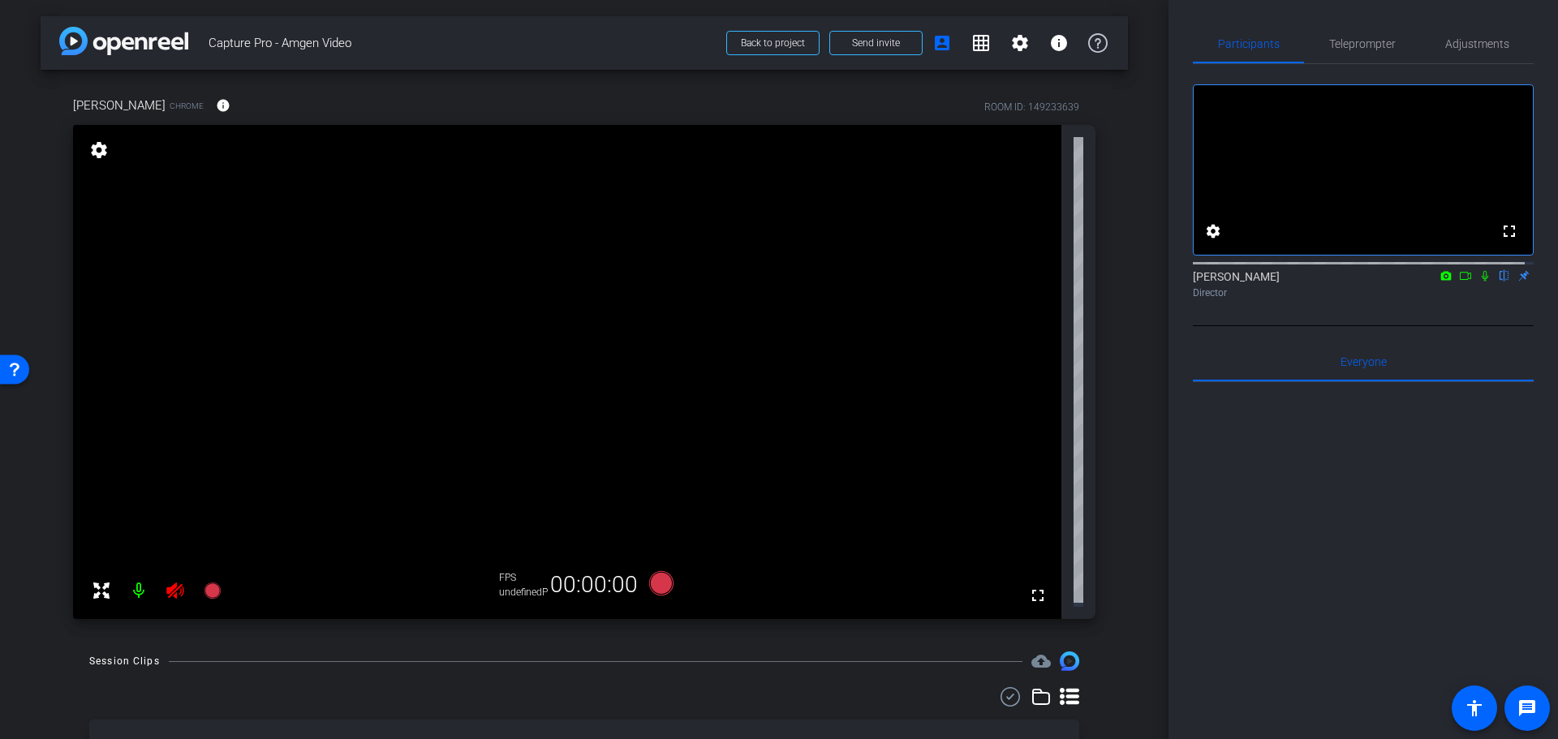
click at [1047, 475] on video at bounding box center [567, 372] width 988 height 494
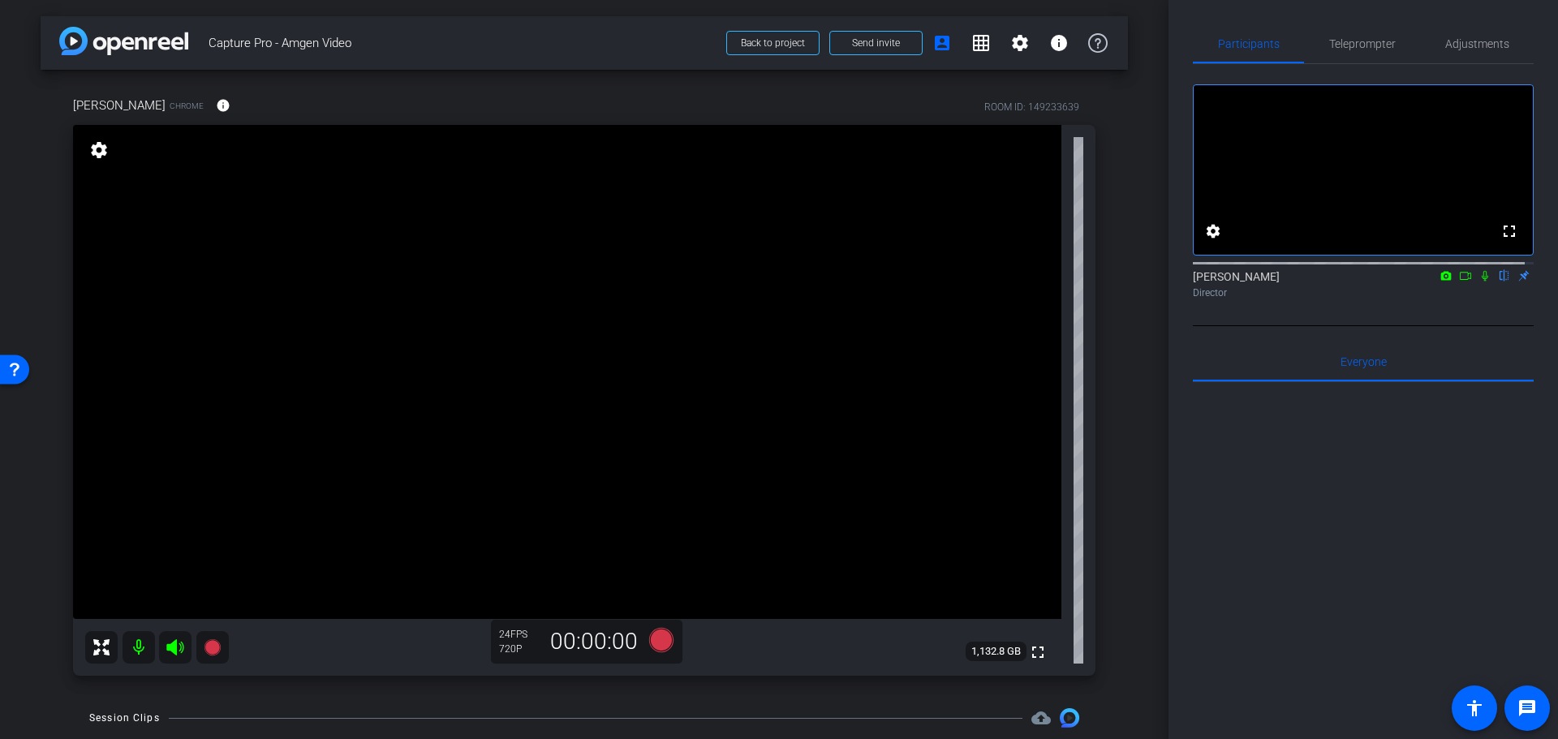
click at [1481, 282] on icon at bounding box center [1484, 276] width 6 height 11
click at [1478, 282] on icon at bounding box center [1484, 275] width 13 height 11
click at [772, 45] on span "Back to project" at bounding box center [773, 42] width 64 height 11
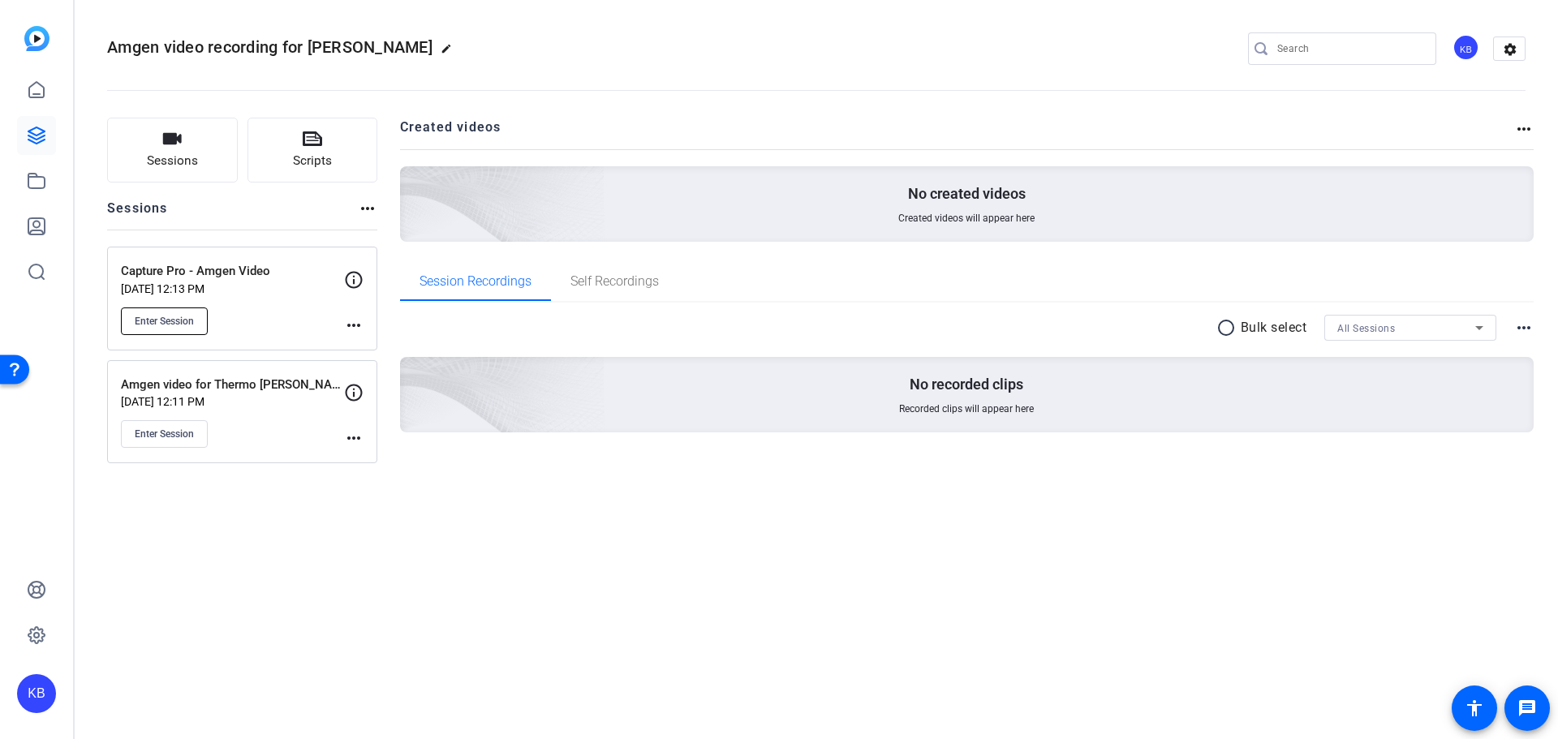
click at [176, 320] on span "Enter Session" at bounding box center [164, 321] width 59 height 13
click at [630, 634] on div "Amgen video recording for Thermo Fisher edit KB settings Sessions Scripts Sessi…" at bounding box center [816, 369] width 1483 height 739
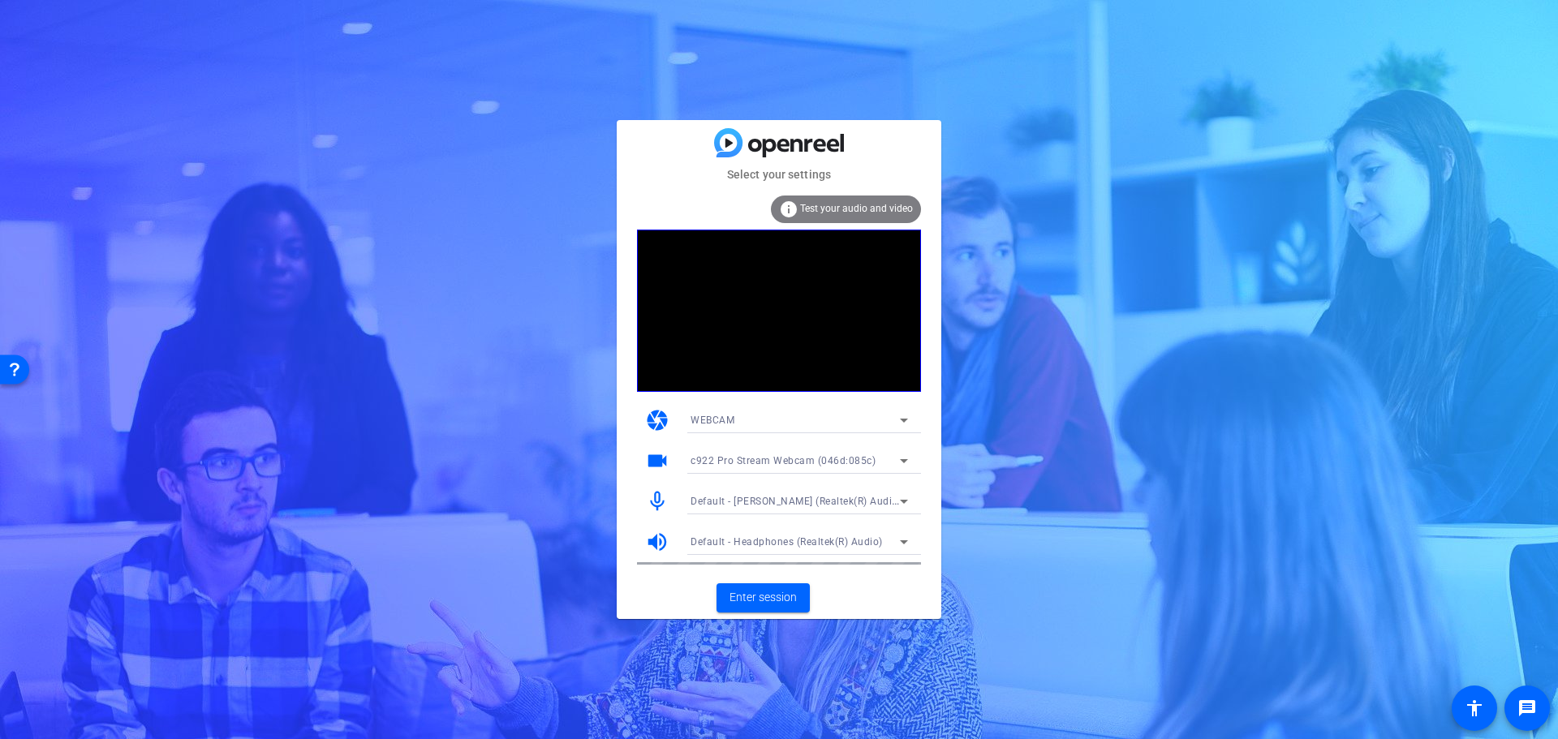
click at [846, 543] on span "Default - Headphones (Realtek(R) Audio)" at bounding box center [786, 541] width 192 height 11
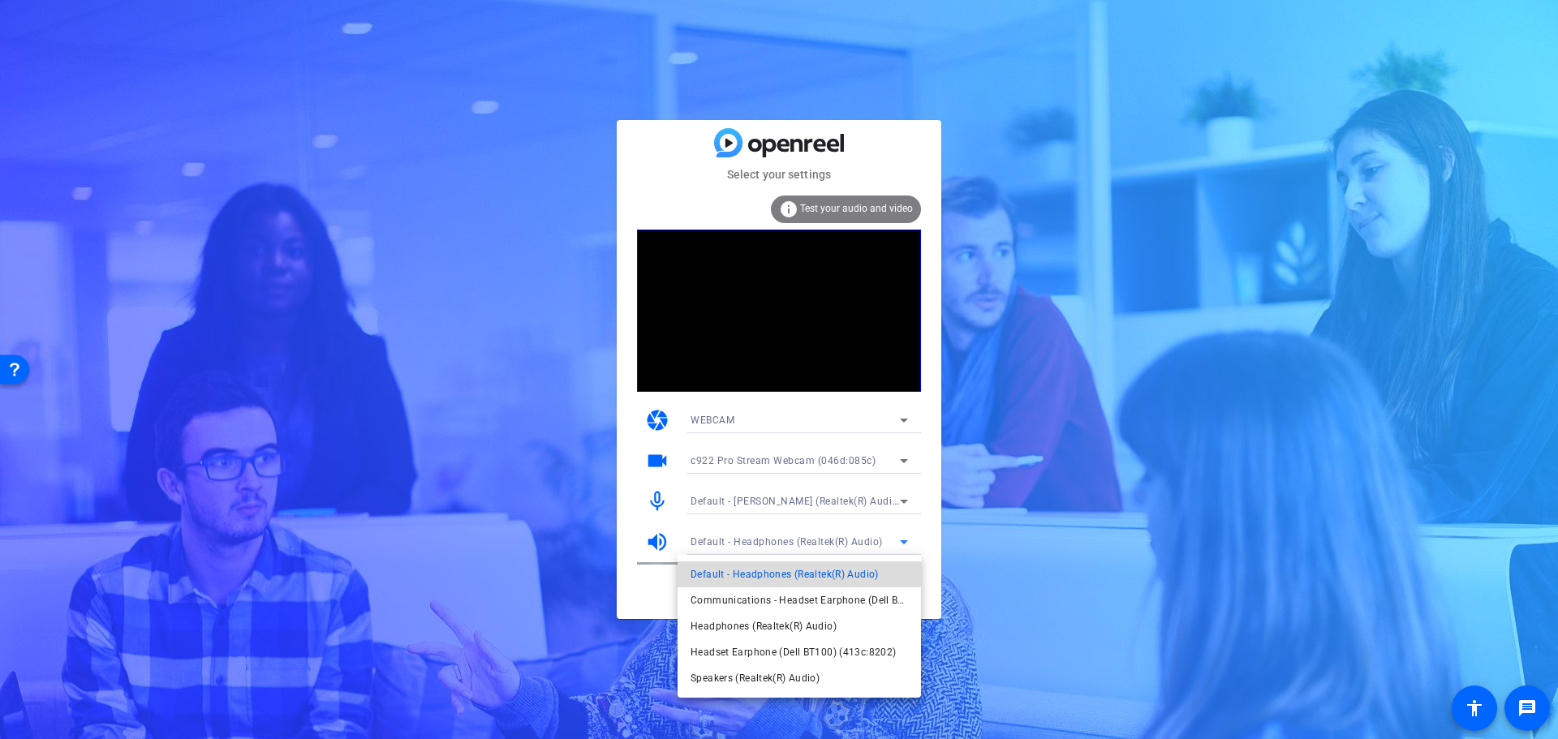
click at [0, 0] on span "Default - Headphones (Realtek(R) Audio)" at bounding box center [0, 0] width 0 height 0
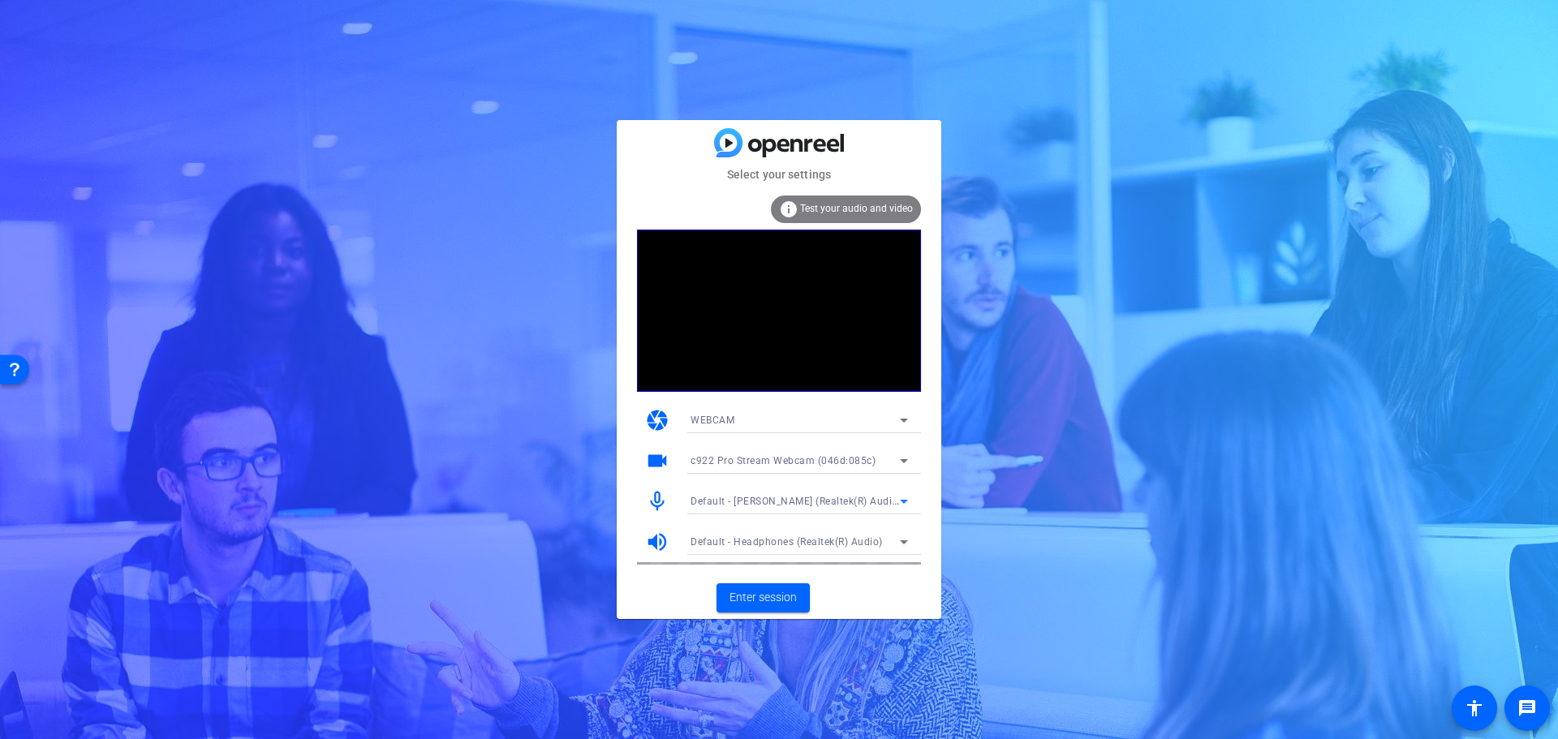
click at [848, 503] on span "Default - [PERSON_NAME] (Realtek(R) Audio)" at bounding box center [795, 500] width 211 height 13
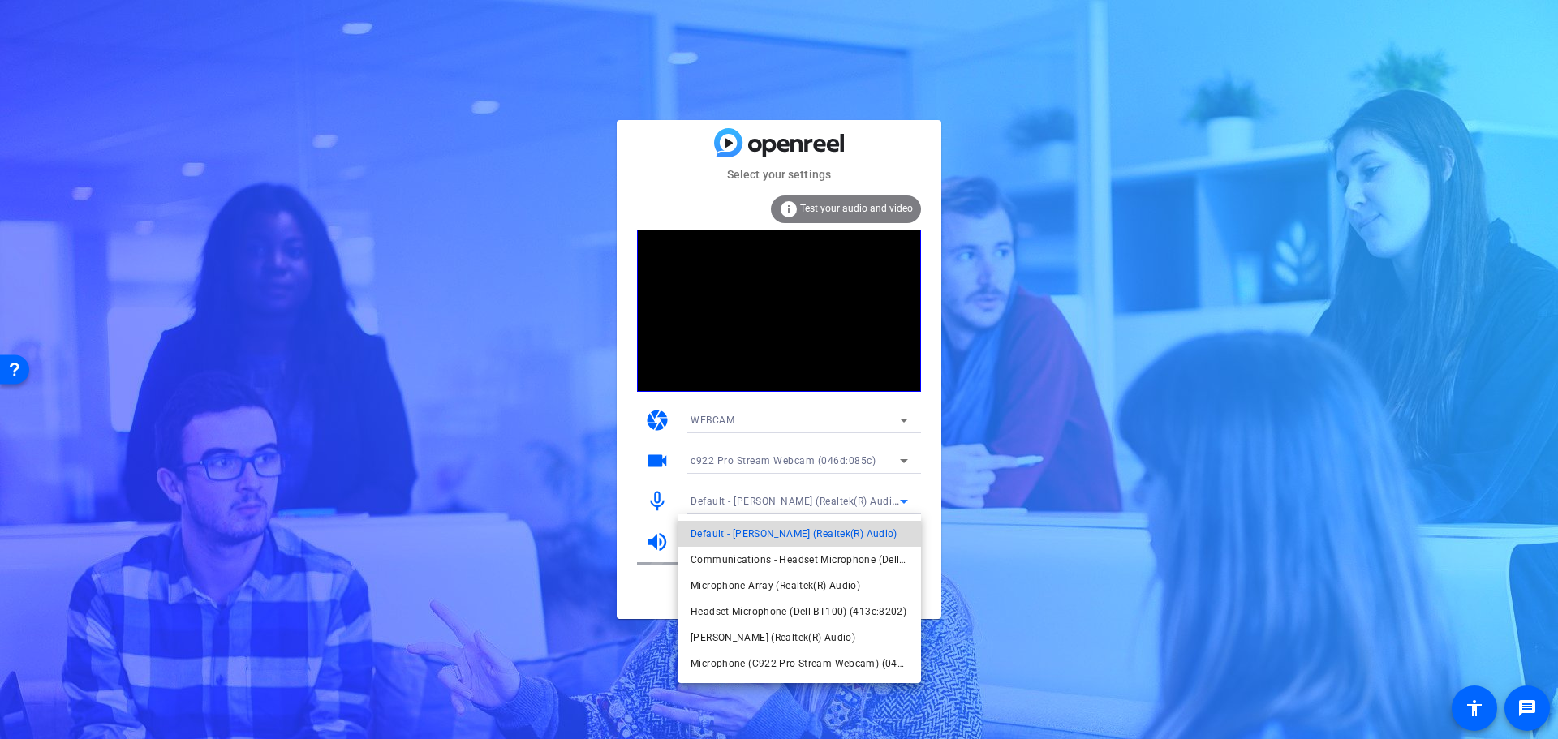
click at [50, 275] on span "Default - [PERSON_NAME] (Realtek(R) Audio)" at bounding box center [35, 266] width 30 height 17
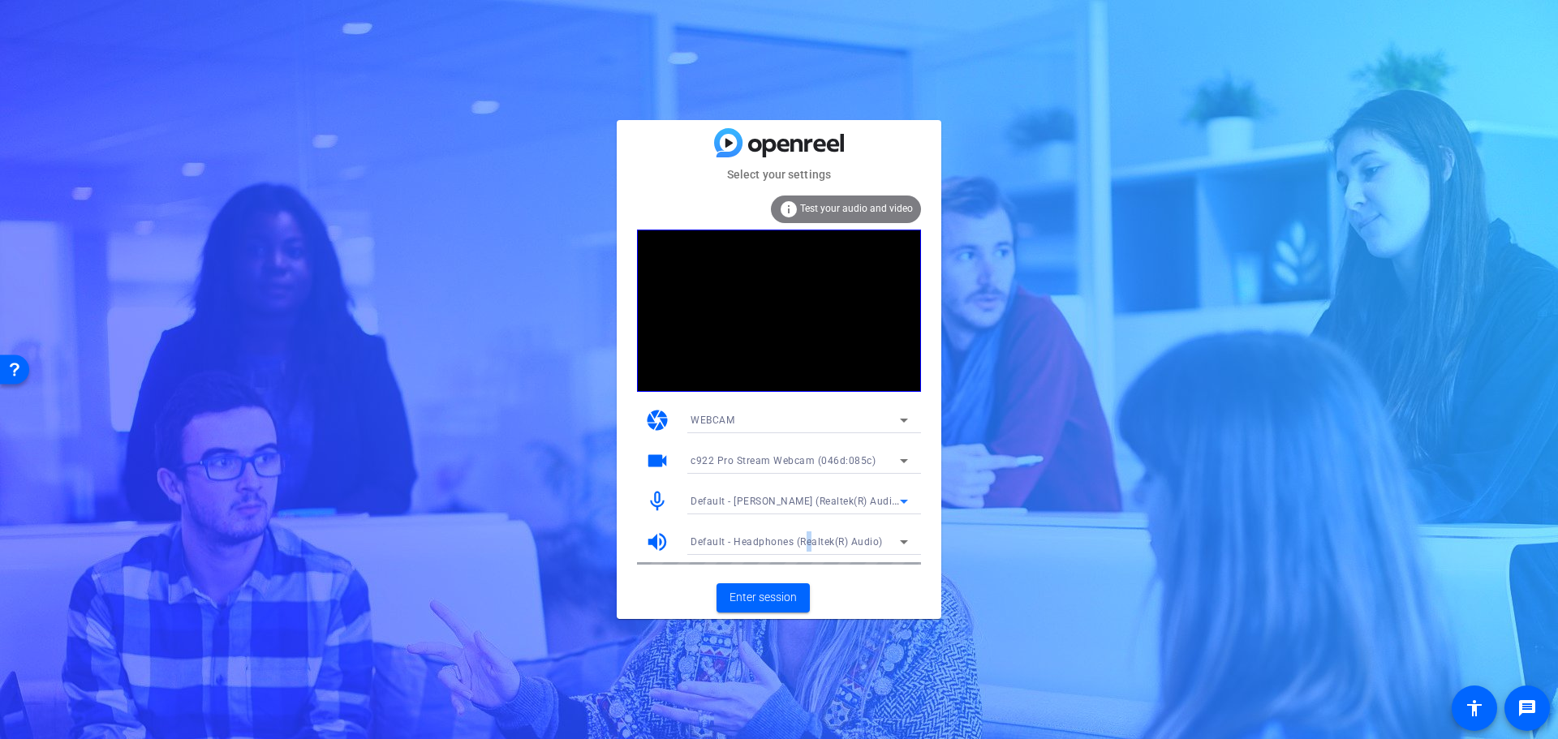
click at [807, 542] on span "Default - Headphones (Realtek(R) Audio)" at bounding box center [786, 541] width 192 height 11
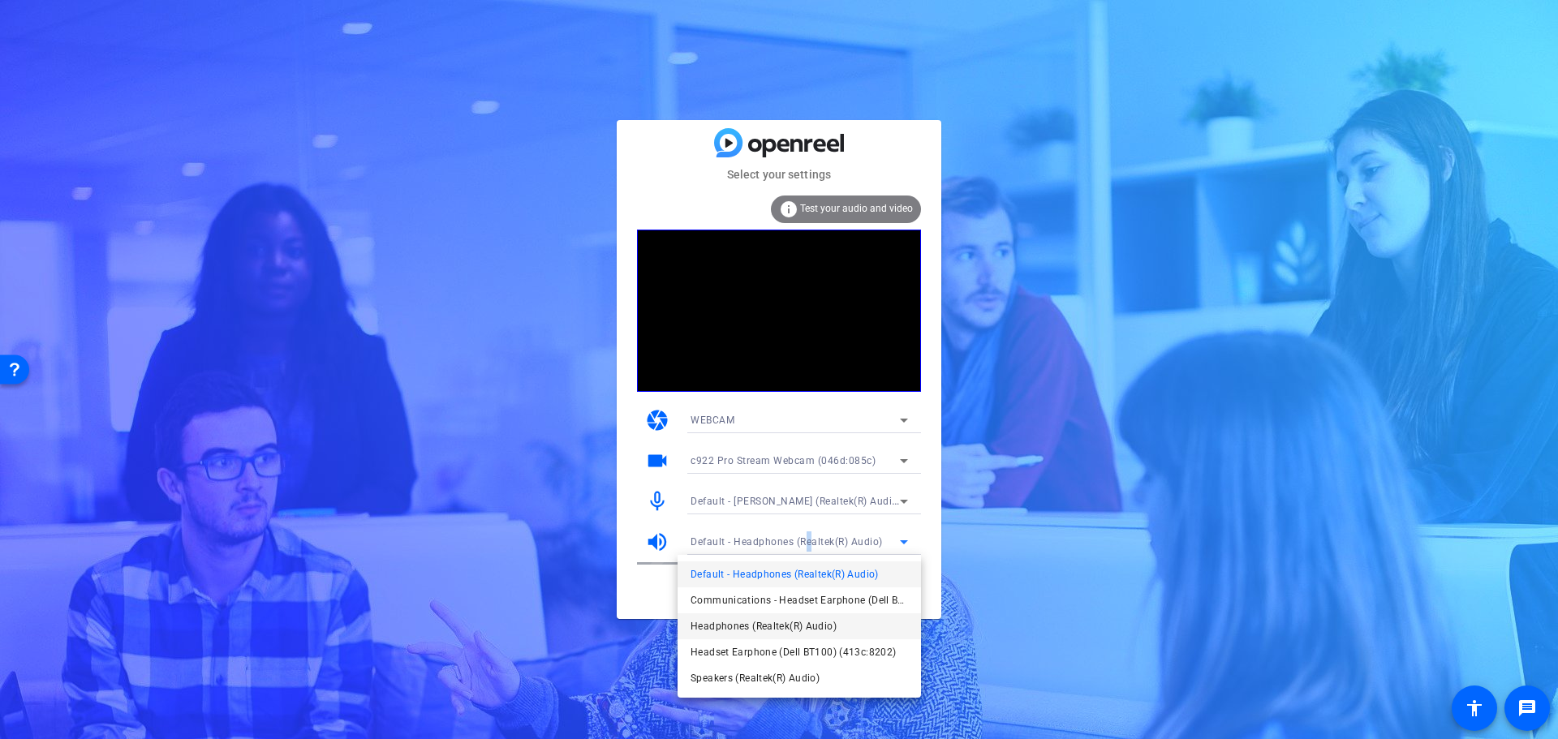
click at [796, 626] on span "Headphones (Realtek(R) Audio)" at bounding box center [763, 626] width 146 height 19
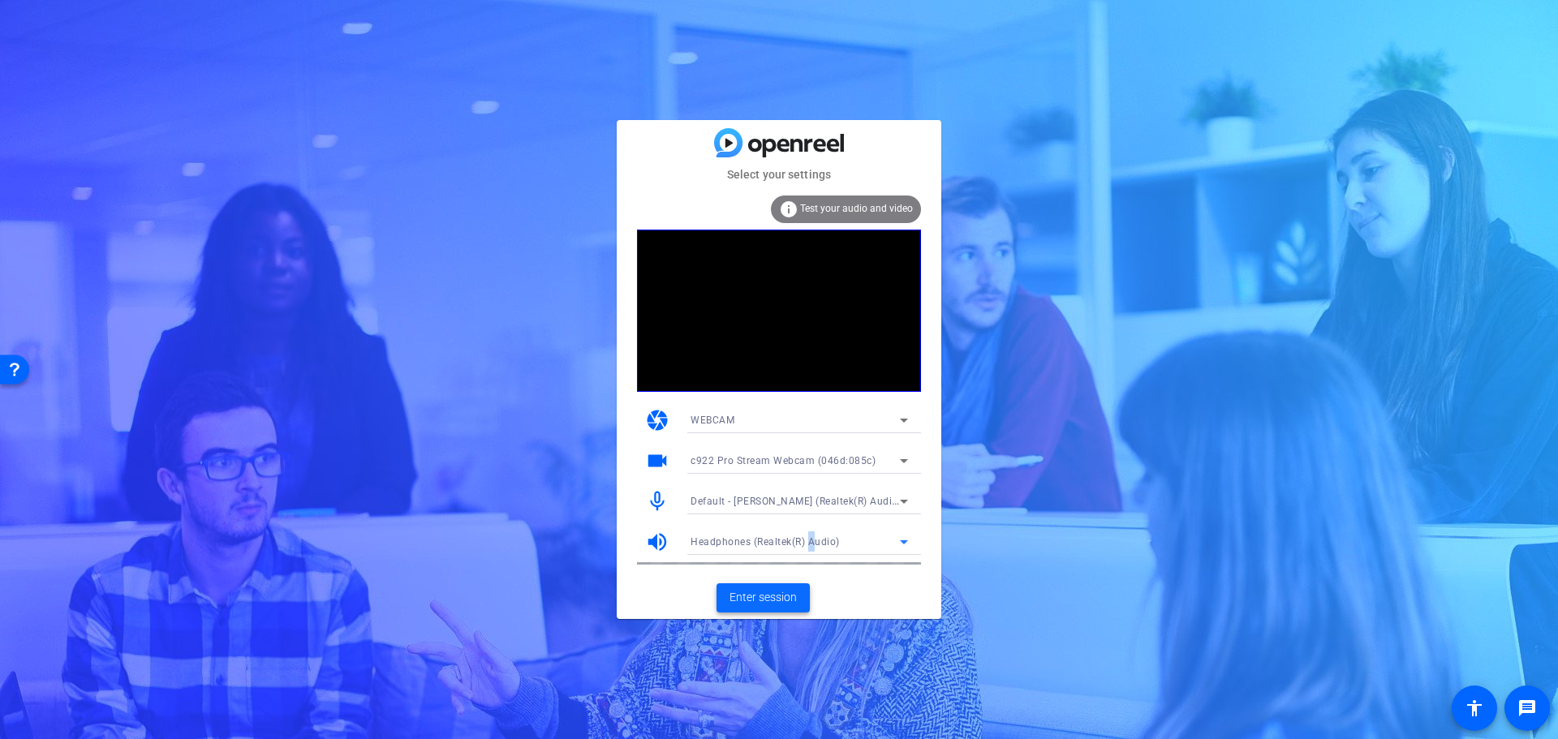
click at [784, 606] on span "Enter session" at bounding box center [762, 597] width 67 height 17
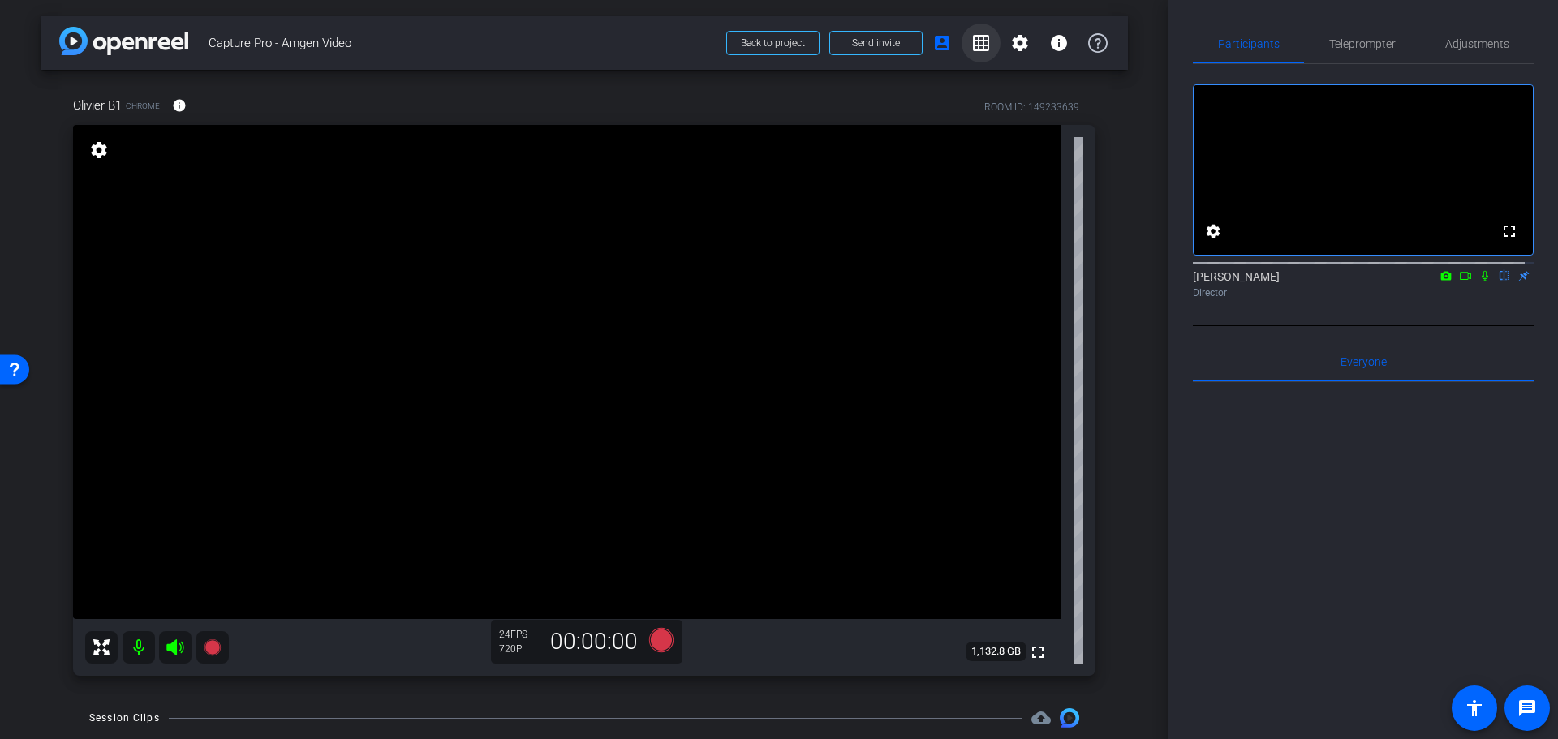
click at [971, 36] on mat-icon "grid_on" at bounding box center [980, 42] width 19 height 19
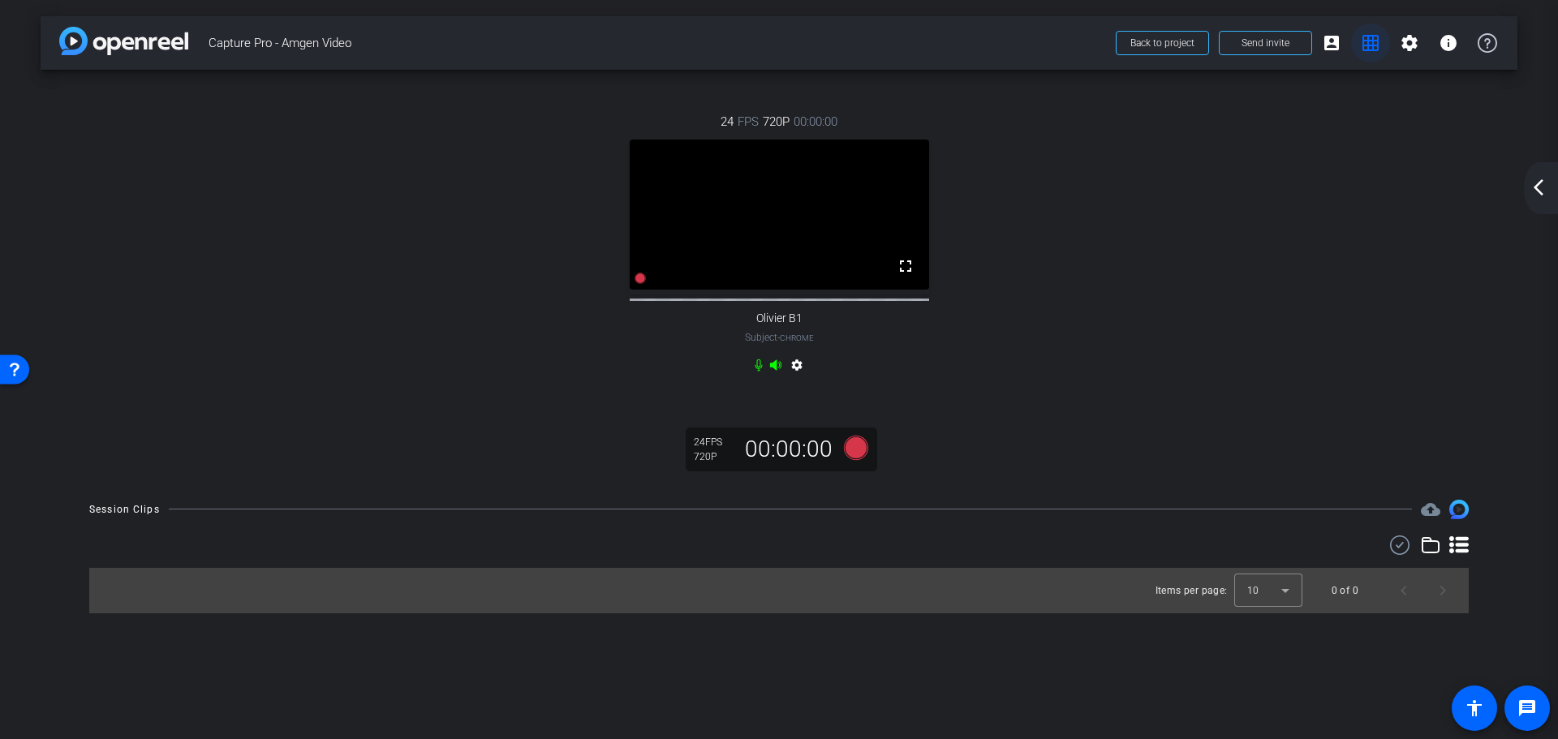
click at [1371, 40] on mat-icon "grid_on" at bounding box center [1370, 42] width 19 height 19
click at [1369, 38] on mat-icon "grid_on" at bounding box center [1370, 42] width 19 height 19
click at [1326, 37] on mat-icon "account_box" at bounding box center [1331, 42] width 19 height 19
